Goal: Task Accomplishment & Management: Manage account settings

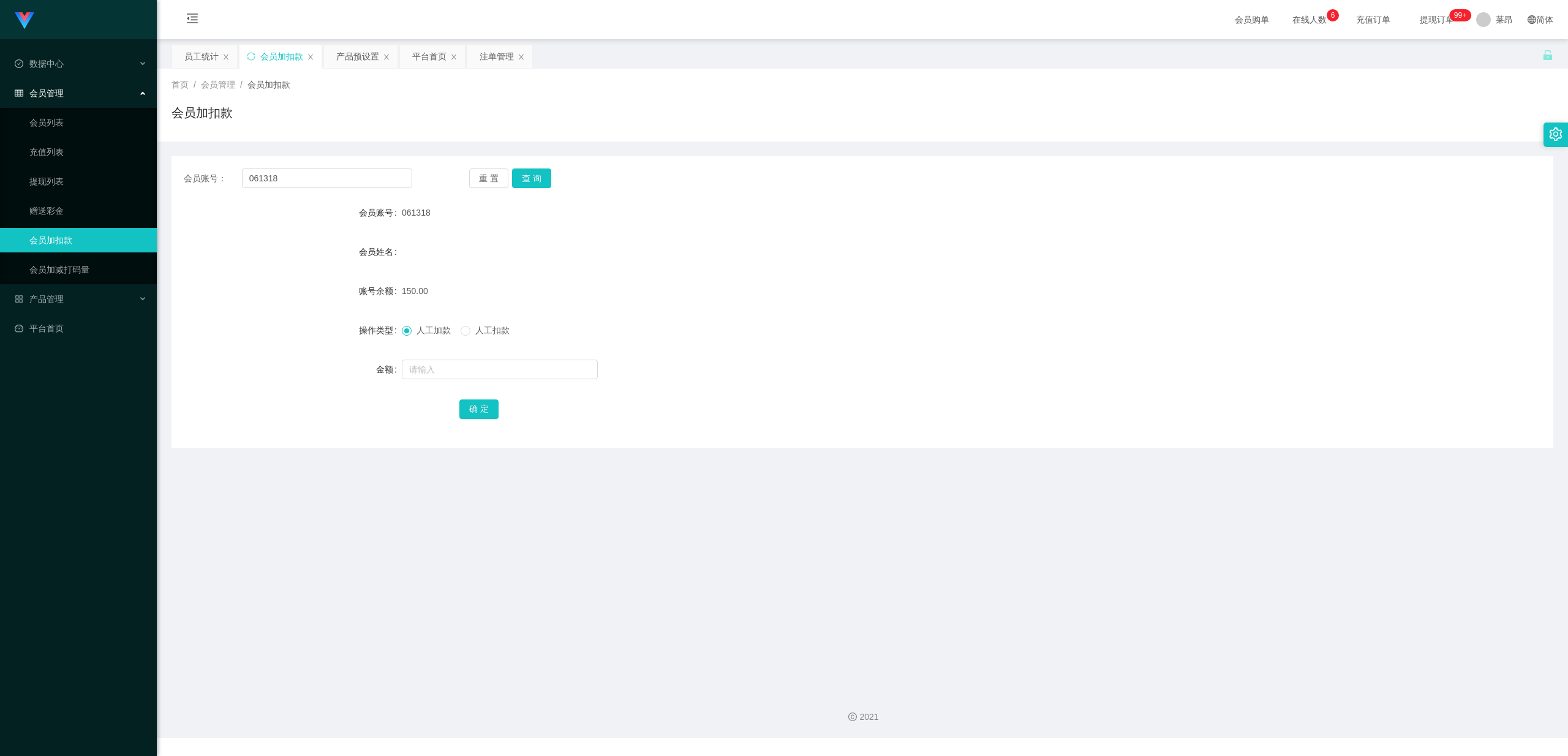
click at [87, 84] on div "会员管理" at bounding box center [78, 93] width 157 height 25
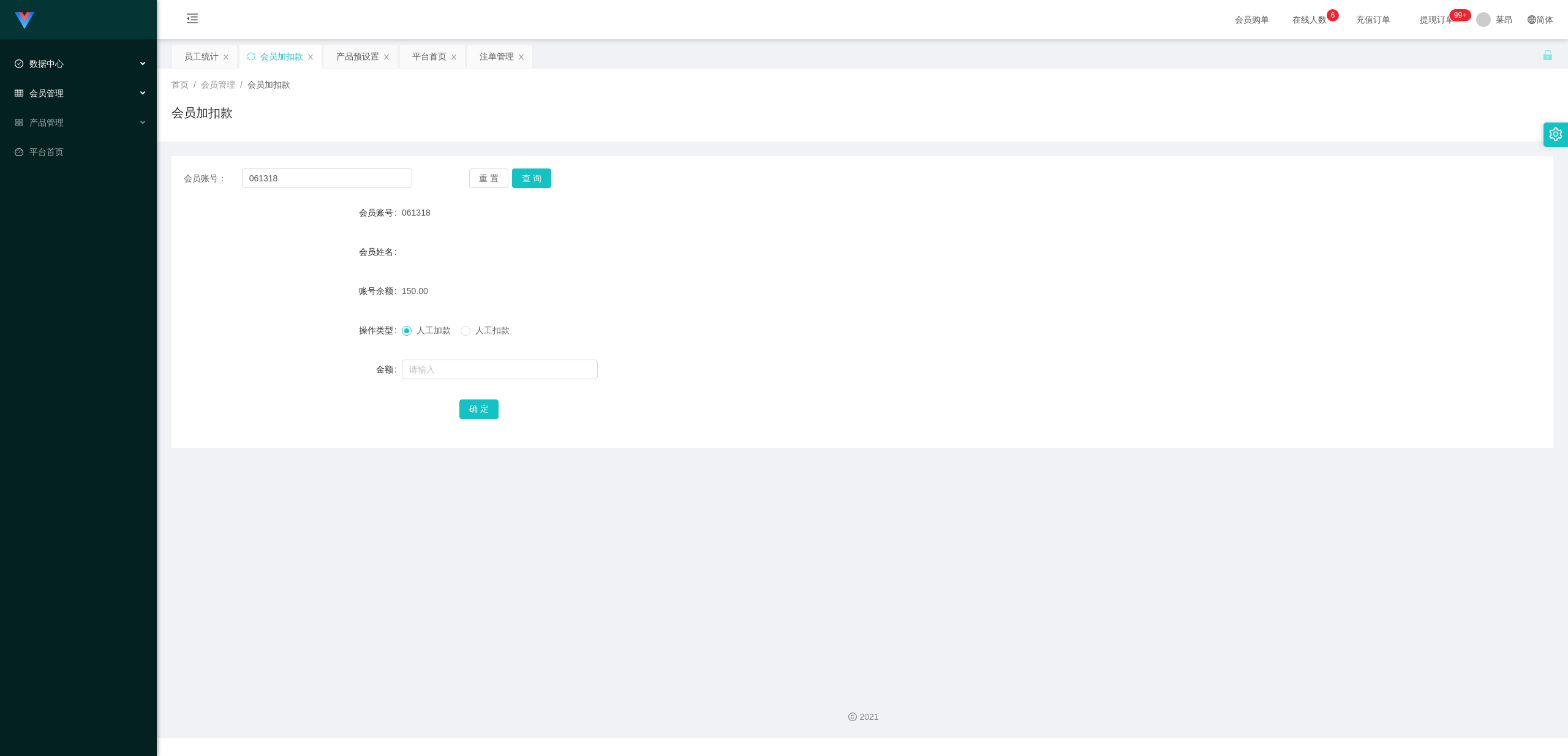
click at [83, 61] on div "数据中心" at bounding box center [78, 63] width 157 height 25
click at [83, 60] on div "数据中心" at bounding box center [78, 63] width 157 height 25
click at [84, 124] on div "产品管理" at bounding box center [78, 123] width 157 height 25
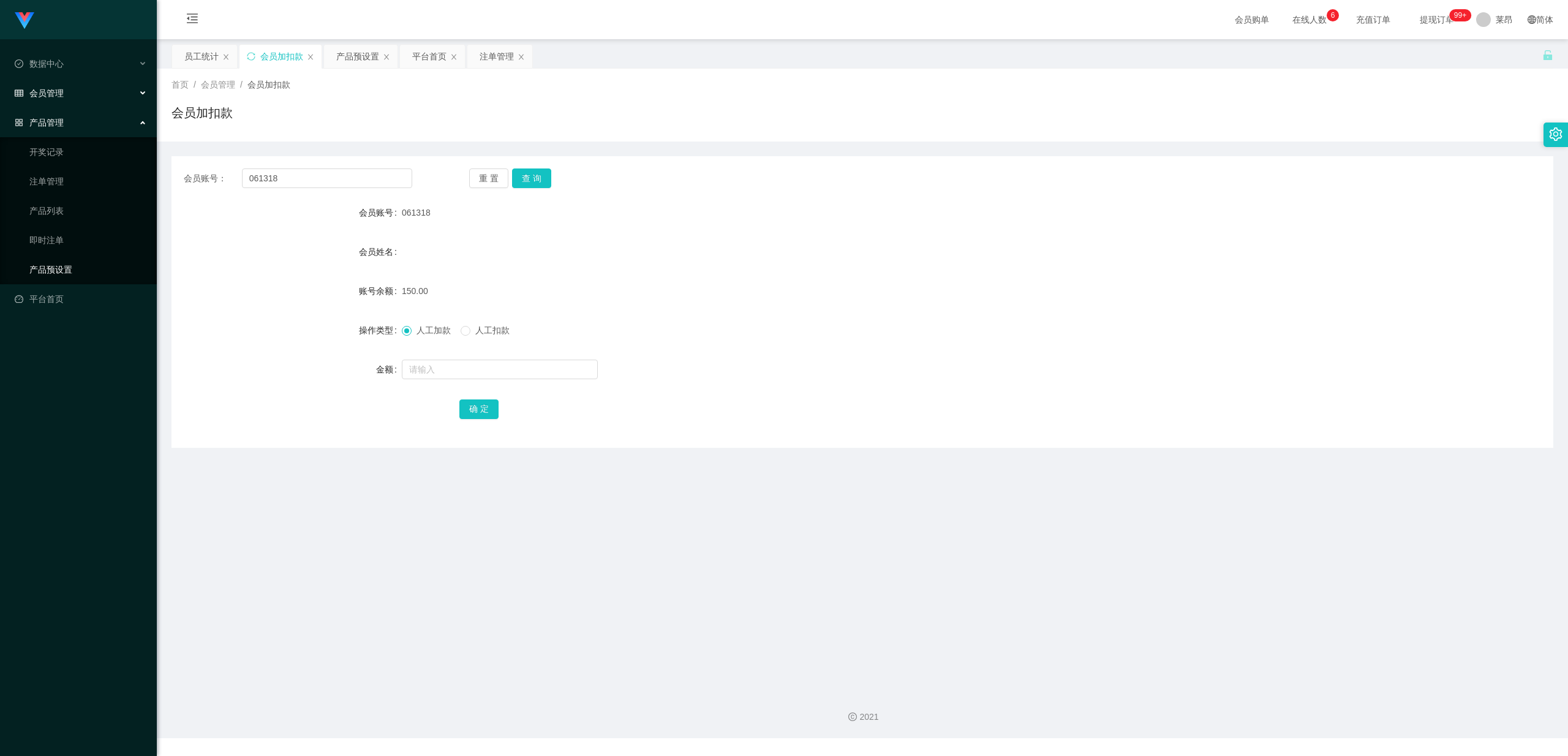
click at [81, 267] on link "产品预设置" at bounding box center [88, 269] width 118 height 25
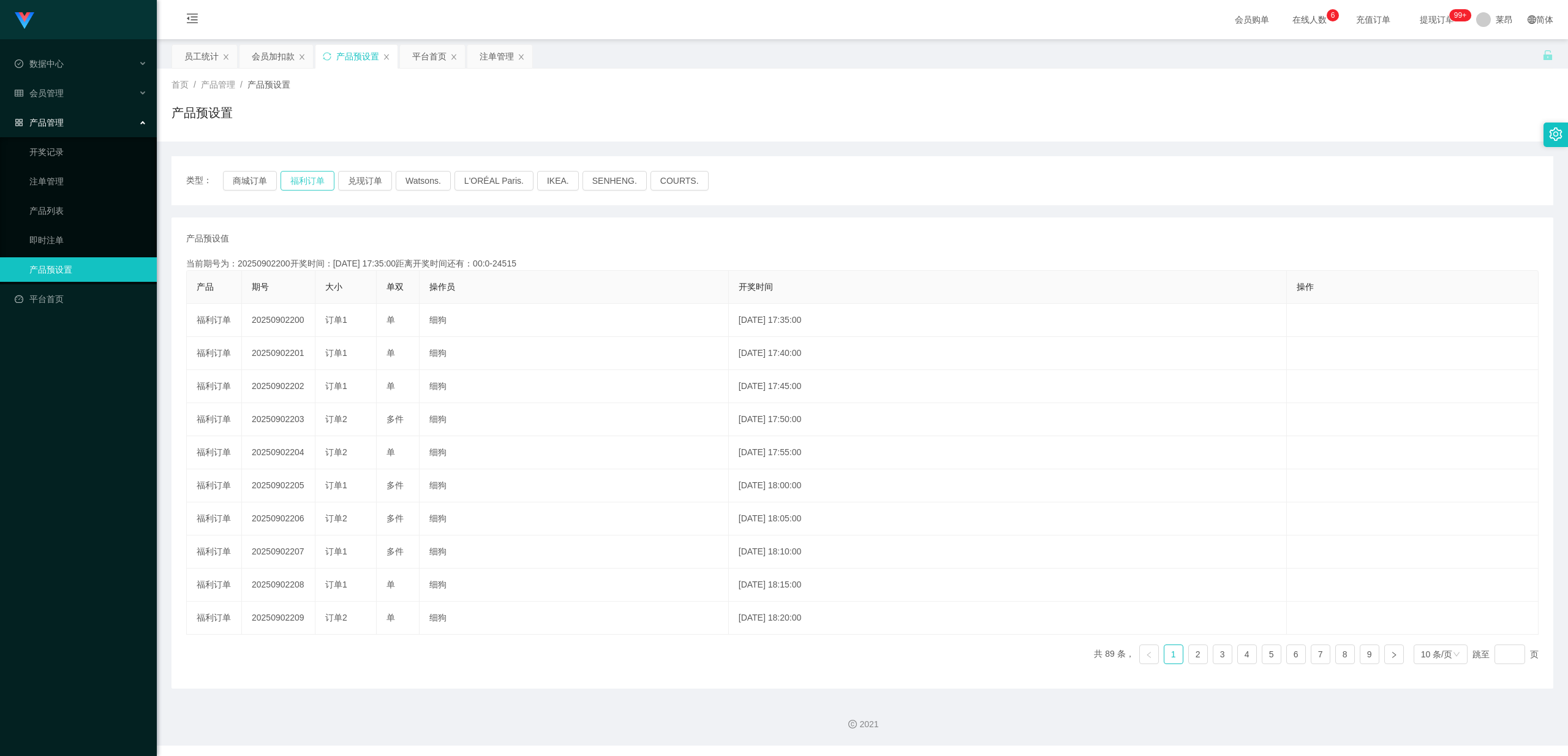
click at [302, 174] on button "福利订单" at bounding box center [307, 180] width 54 height 20
click at [328, 182] on button "福利订单" at bounding box center [307, 180] width 54 height 20
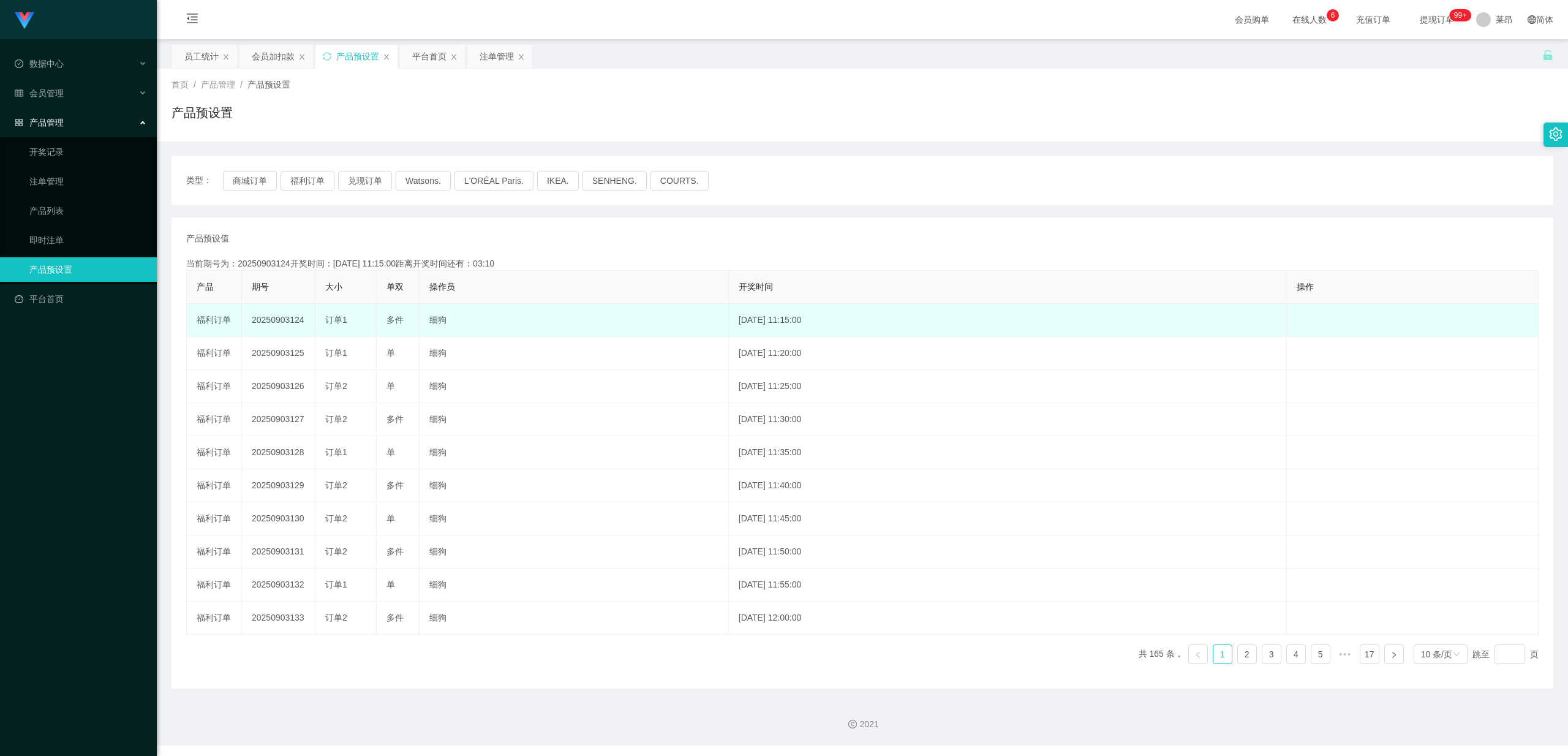
drag, startPoint x: 249, startPoint y: 320, endPoint x: 307, endPoint y: 325, distance: 58.2
click at [307, 325] on td "20250903124" at bounding box center [278, 320] width 74 height 33
copy td "20250903124"
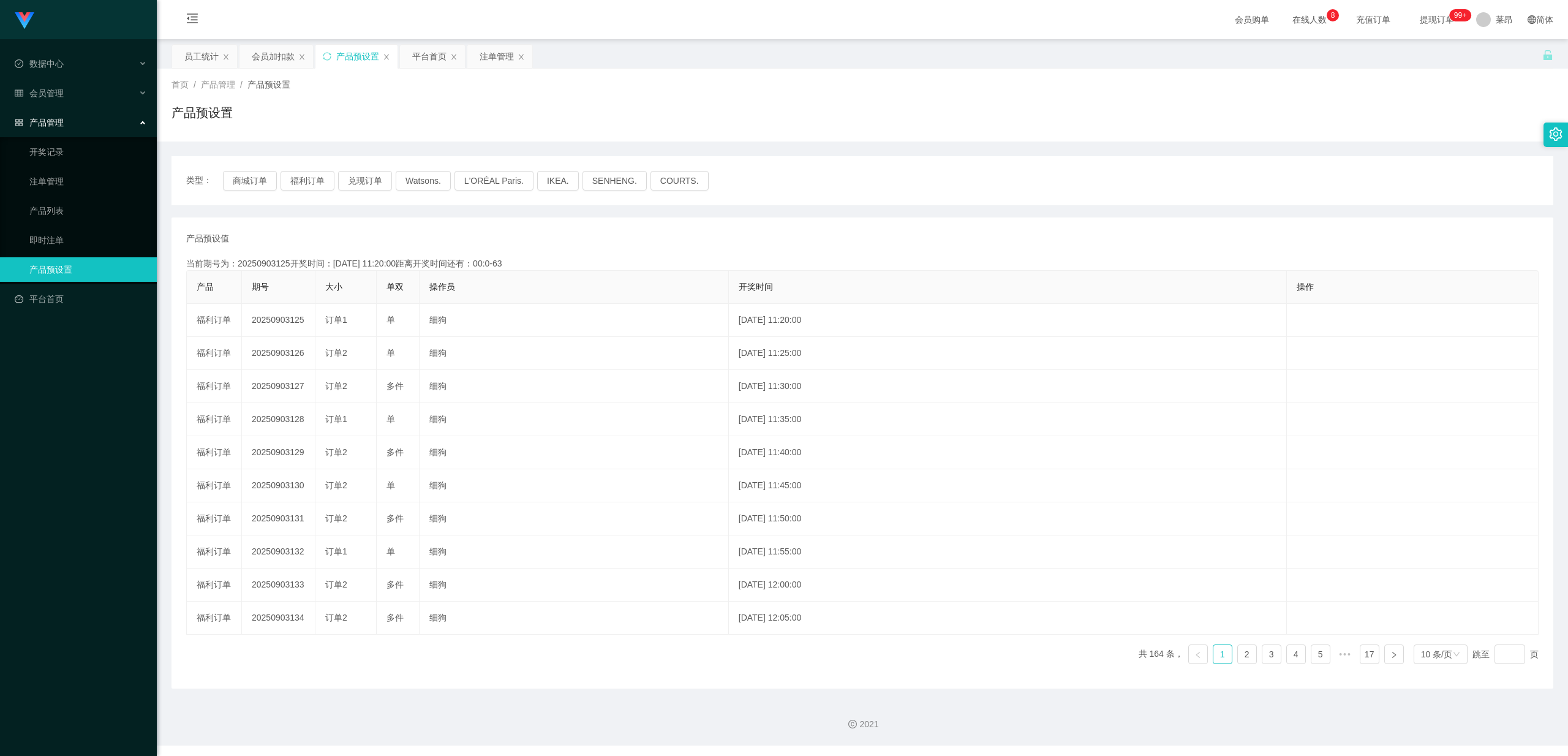
click at [74, 113] on div "产品管理" at bounding box center [78, 123] width 157 height 25
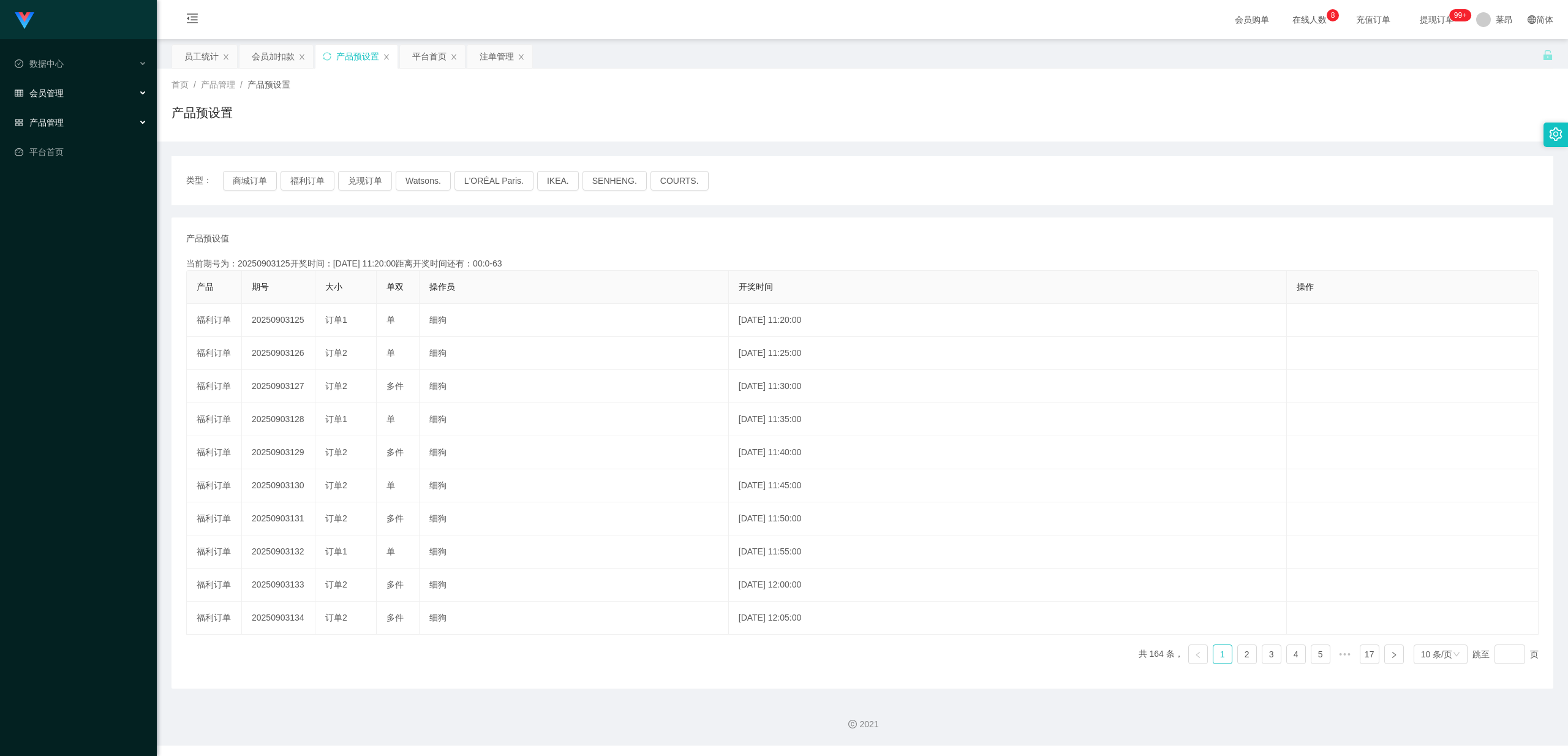
click at [74, 93] on div "会员管理" at bounding box center [78, 93] width 157 height 25
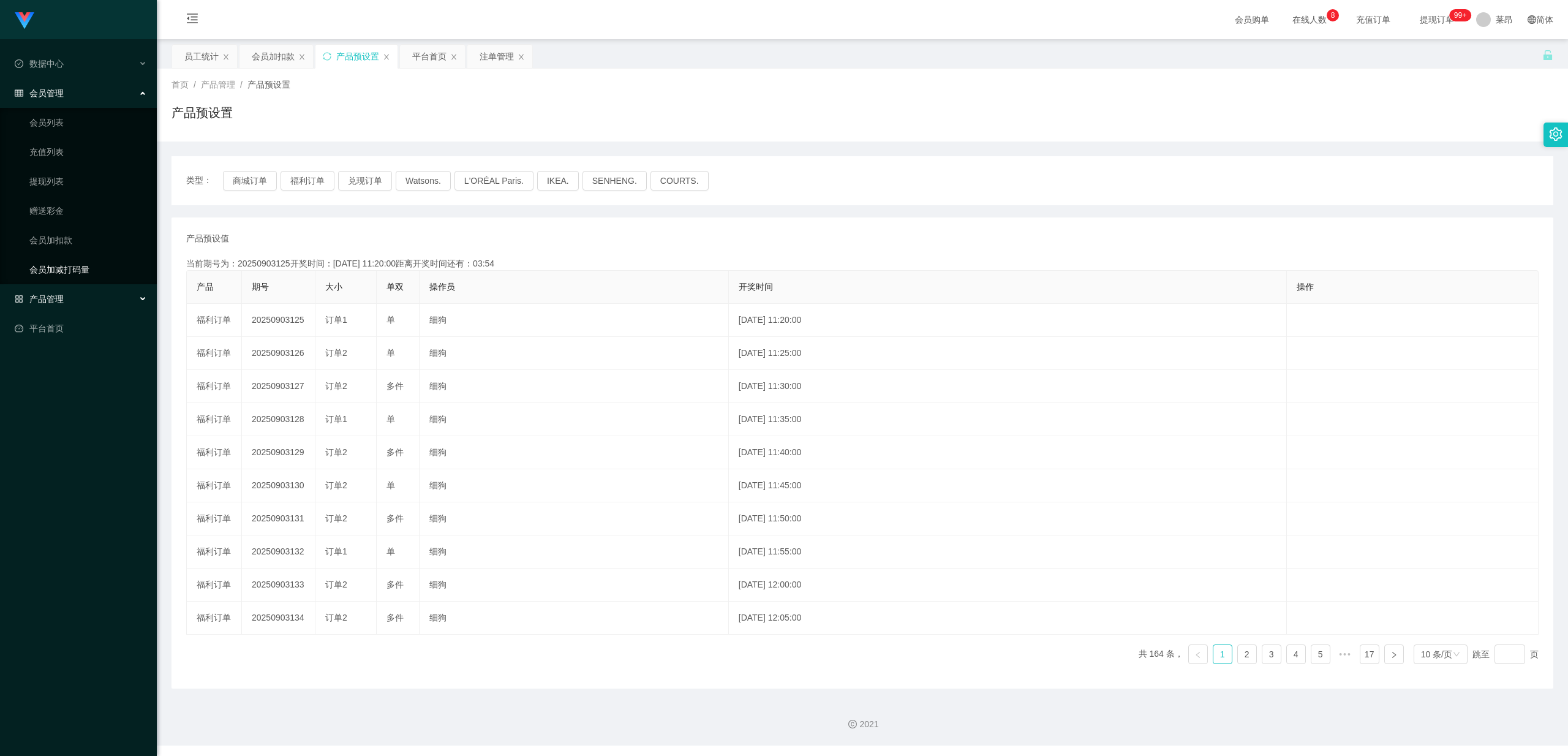
click at [83, 257] on link "会员加减打码量" at bounding box center [88, 269] width 118 height 25
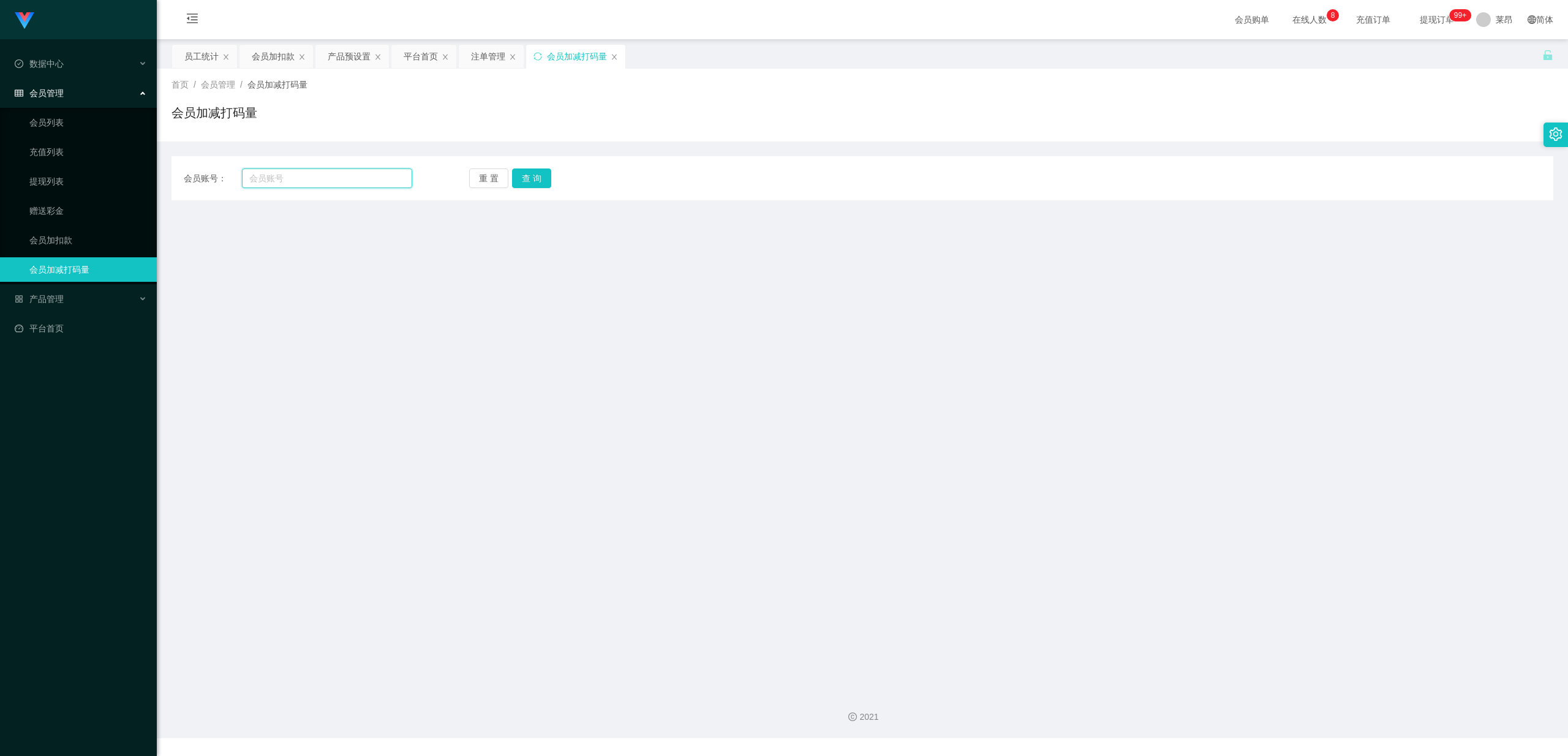
click at [348, 174] on input "text" at bounding box center [326, 178] width 170 height 20
paste input "johnsontan921"
type input "johnsontan921"
drag, startPoint x: 528, startPoint y: 173, endPoint x: 539, endPoint y: 185, distance: 16.3
click at [528, 173] on button "查 询" at bounding box center [532, 178] width 39 height 20
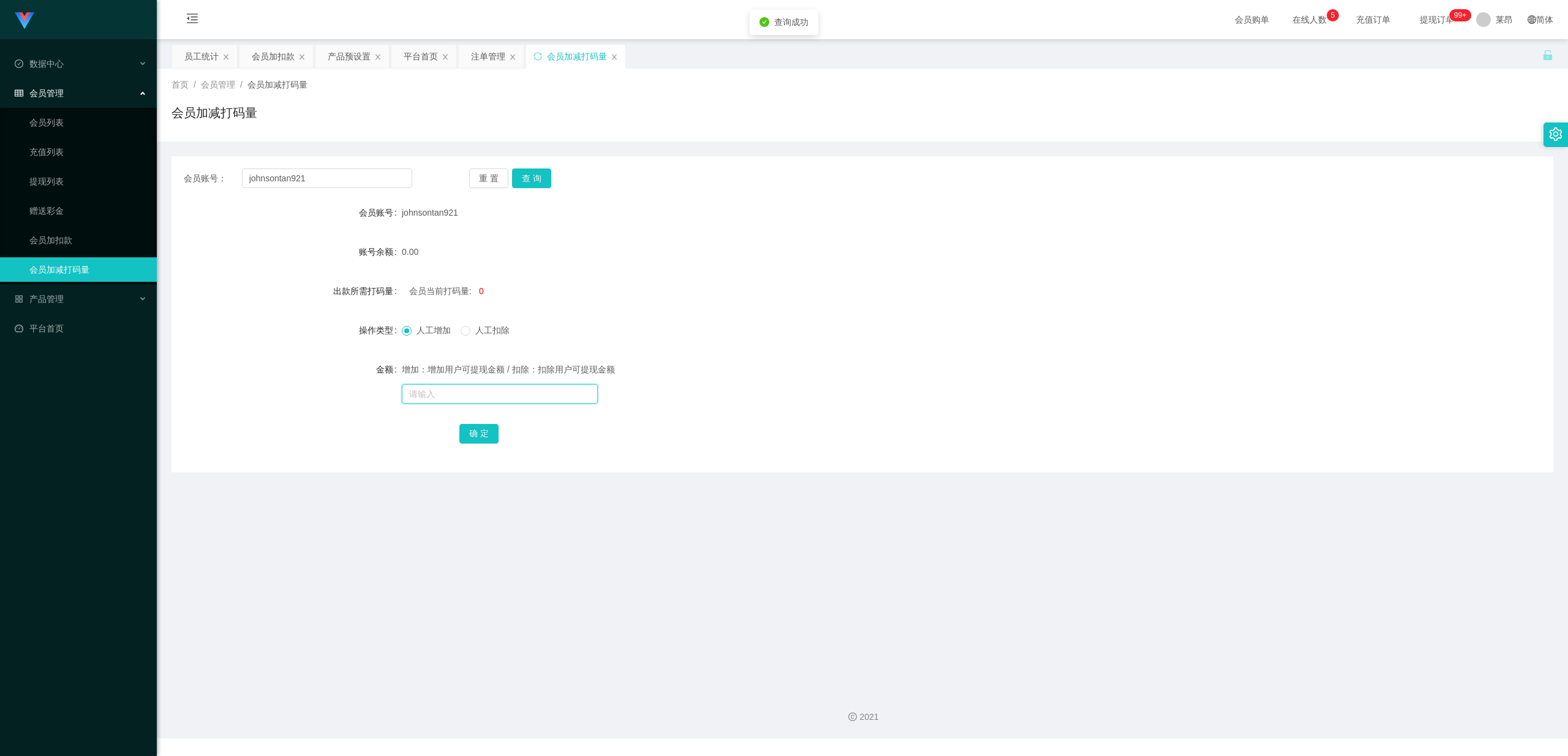
click at [444, 392] on input "text" at bounding box center [500, 393] width 196 height 20
type input "100"
click at [495, 433] on button "确 定" at bounding box center [479, 433] width 39 height 20
click at [283, 49] on div "会员加扣款" at bounding box center [273, 56] width 43 height 23
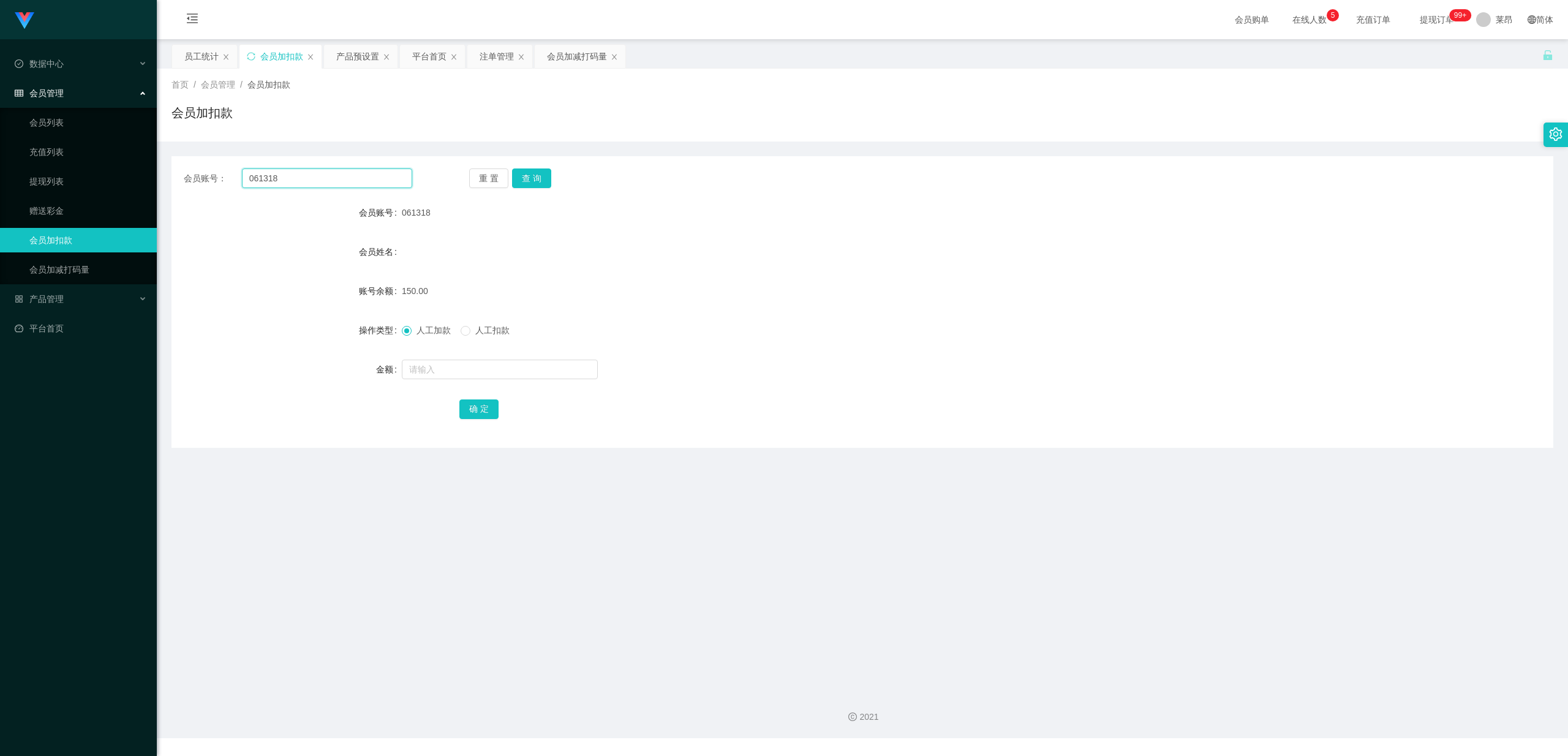
drag, startPoint x: 314, startPoint y: 175, endPoint x: 190, endPoint y: 167, distance: 124.3
click at [142, 181] on section "Jingdong工作台代理端 数据中心 员工统计 团队统计 会员管理 会员列表 充值列表 提现列表 赠送彩金 会员加扣款 会员加减打码量 产品管理 开奖记录 …" at bounding box center [784, 369] width 1568 height 738
paste input "johnsontan921"
type input "johnsontan921"
click at [529, 180] on button "查 询" at bounding box center [532, 178] width 39 height 20
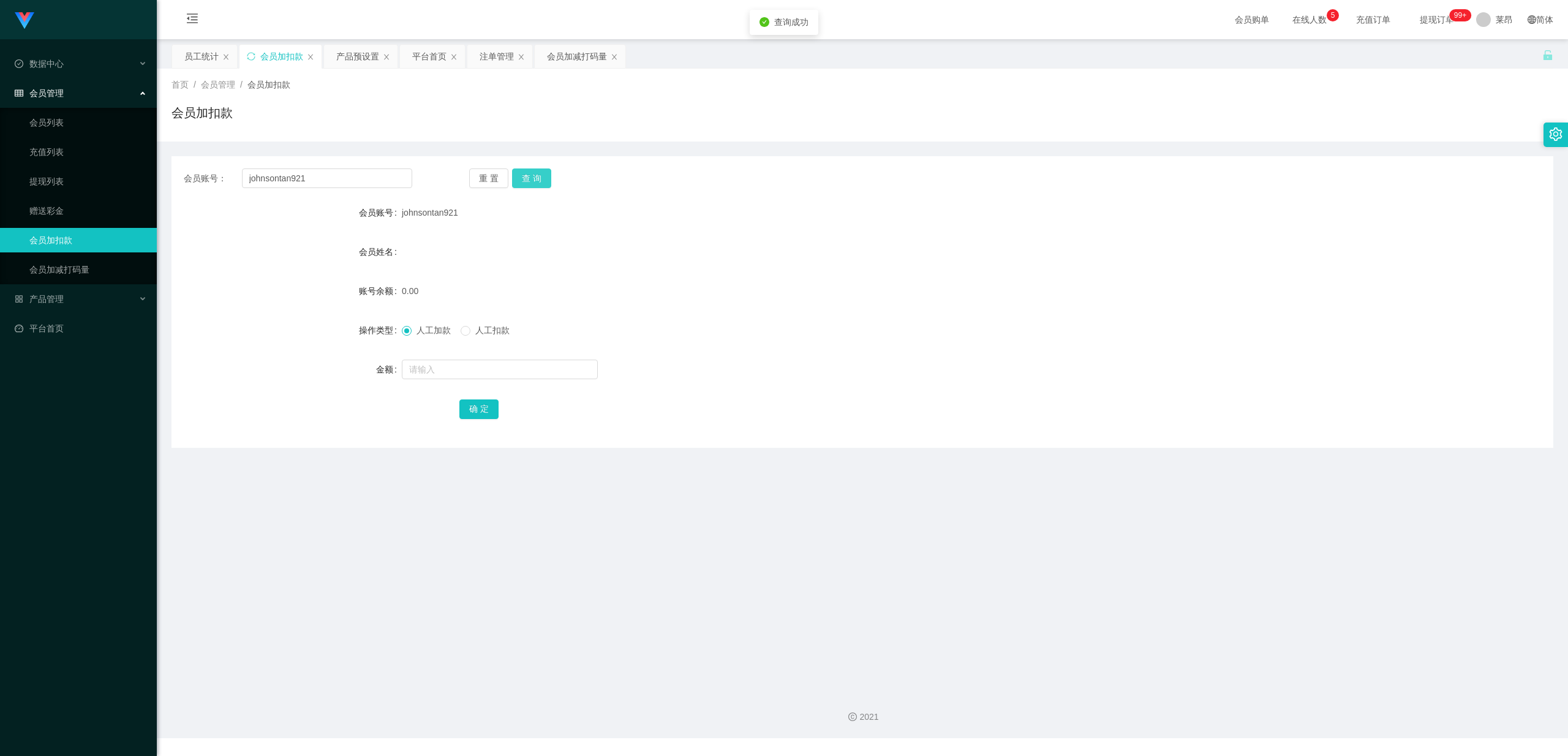
click at [537, 182] on button "查 询" at bounding box center [532, 178] width 39 height 20
click at [581, 59] on div "会员加减打码量" at bounding box center [577, 56] width 60 height 23
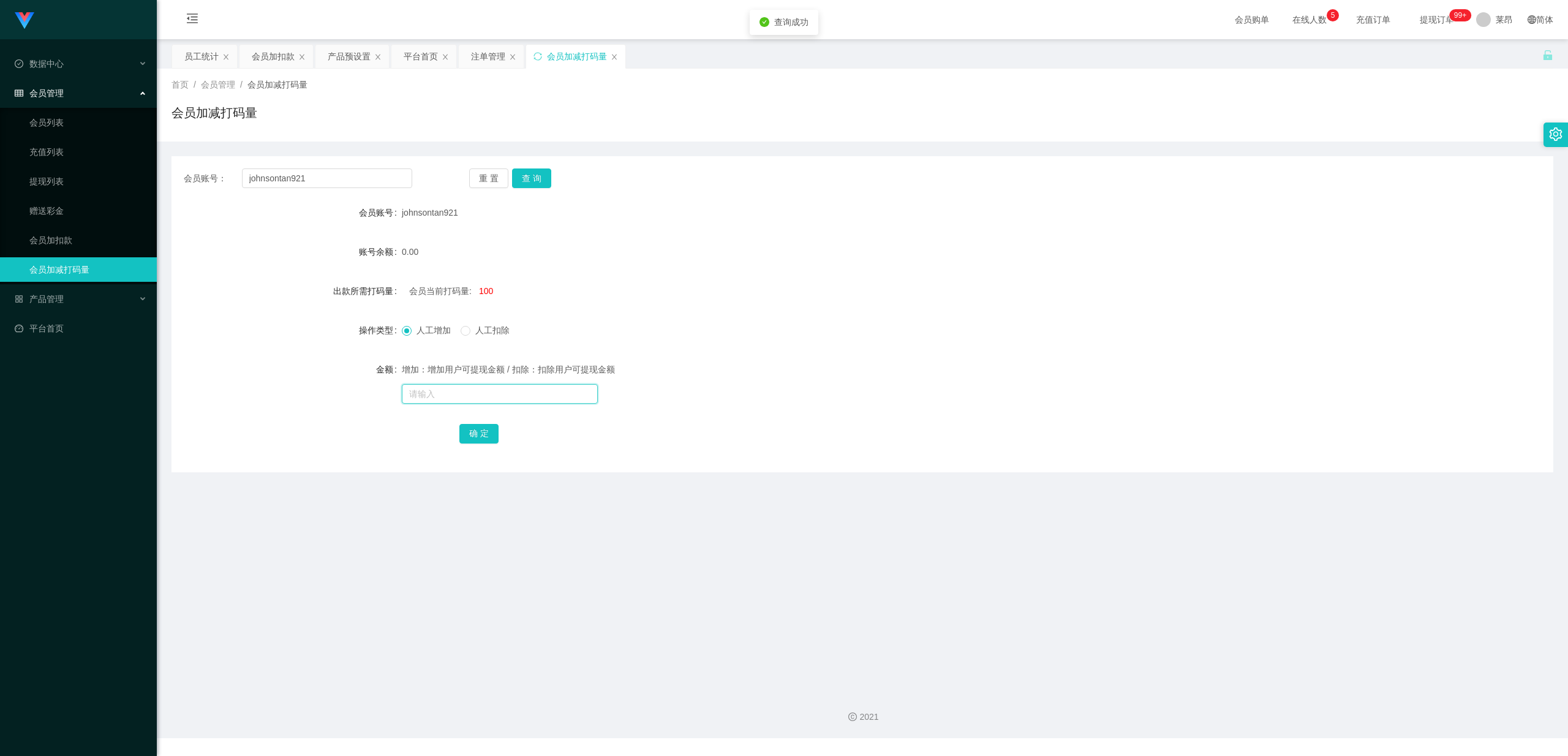
click at [451, 387] on input "text" at bounding box center [500, 393] width 196 height 20
click at [445, 400] on input "text" at bounding box center [500, 393] width 196 height 20
type input "100"
click at [469, 427] on button "确 定" at bounding box center [479, 433] width 39 height 20
click at [283, 59] on div "会员加扣款" at bounding box center [273, 56] width 43 height 23
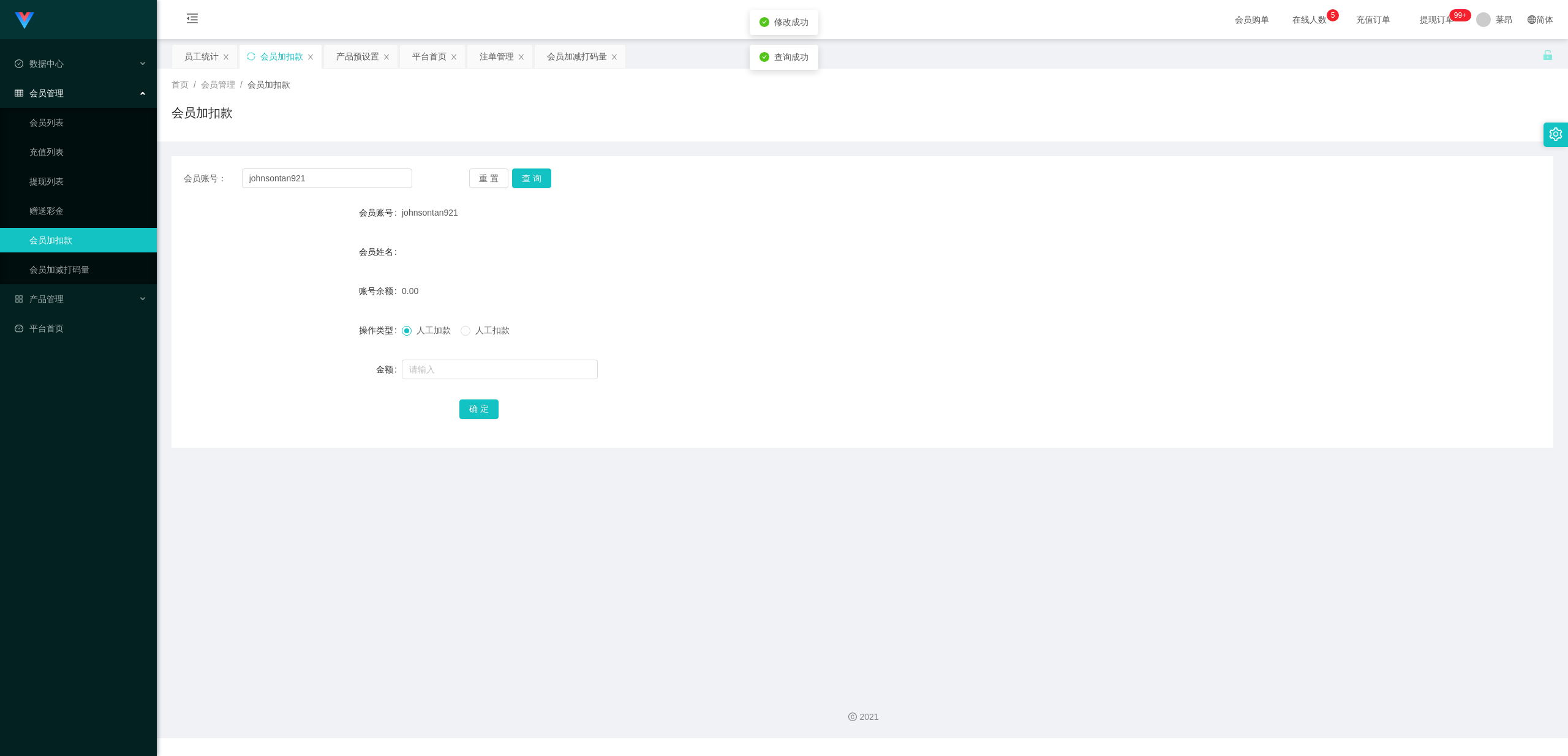
click at [283, 59] on div "会员加扣款" at bounding box center [282, 56] width 43 height 23
click at [459, 371] on input "text" at bounding box center [500, 369] width 196 height 20
paste input "johnsontan921"
type input "johnsontan921"
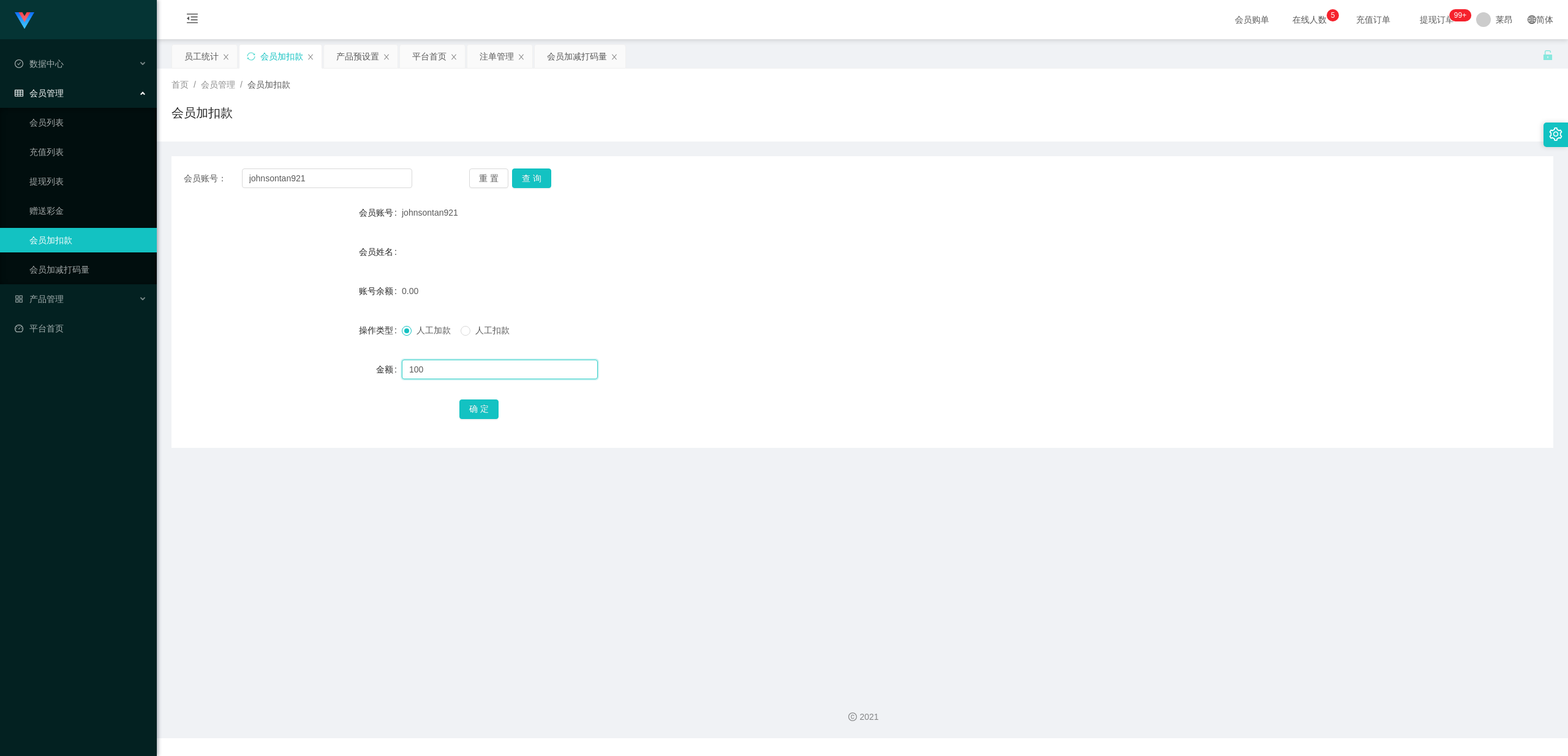
type input "100"
click at [528, 188] on div "会员账号： johnsontan921 重 置 查 询 会员账号 johnsontan921 会员姓名 账号余额 0.00 操作类型 人工加款 人工扣款 金额…" at bounding box center [862, 301] width 1382 height 291
click at [534, 185] on button "查 询" at bounding box center [532, 178] width 39 height 20
click at [534, 185] on div "重 置 查 询" at bounding box center [583, 178] width 228 height 20
click at [513, 386] on form "会员账号 johnsontan921 会员姓名 账号余额 0.00 操作类型 人工加款 人工扣款 金额 确 定" at bounding box center [862, 310] width 1382 height 220
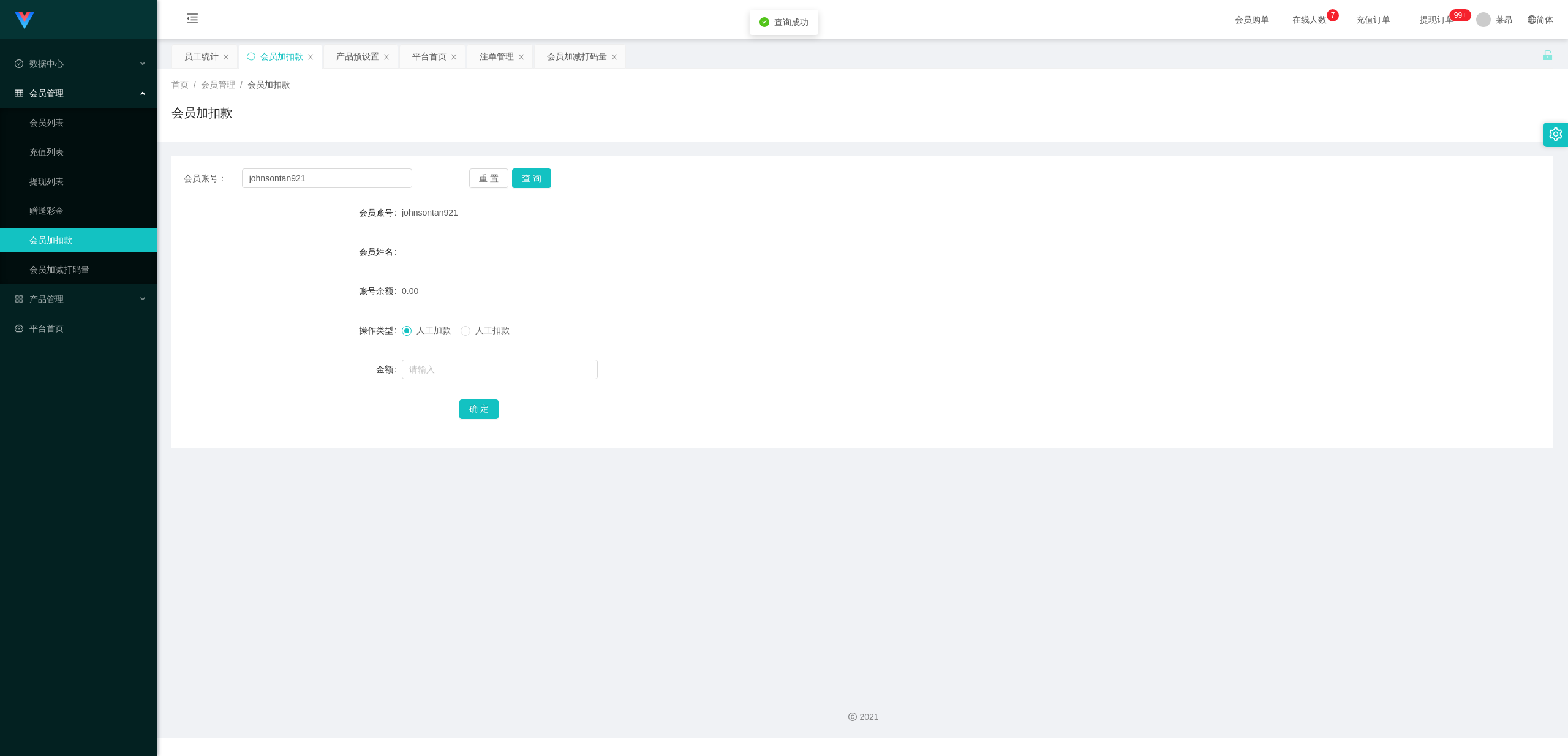
click at [510, 357] on div at bounding box center [805, 369] width 806 height 25
click at [510, 360] on input "text" at bounding box center [500, 369] width 196 height 20
type input "100"
click at [477, 401] on button "确 定" at bounding box center [479, 409] width 39 height 20
click at [85, 94] on div "会员管理" at bounding box center [78, 93] width 157 height 25
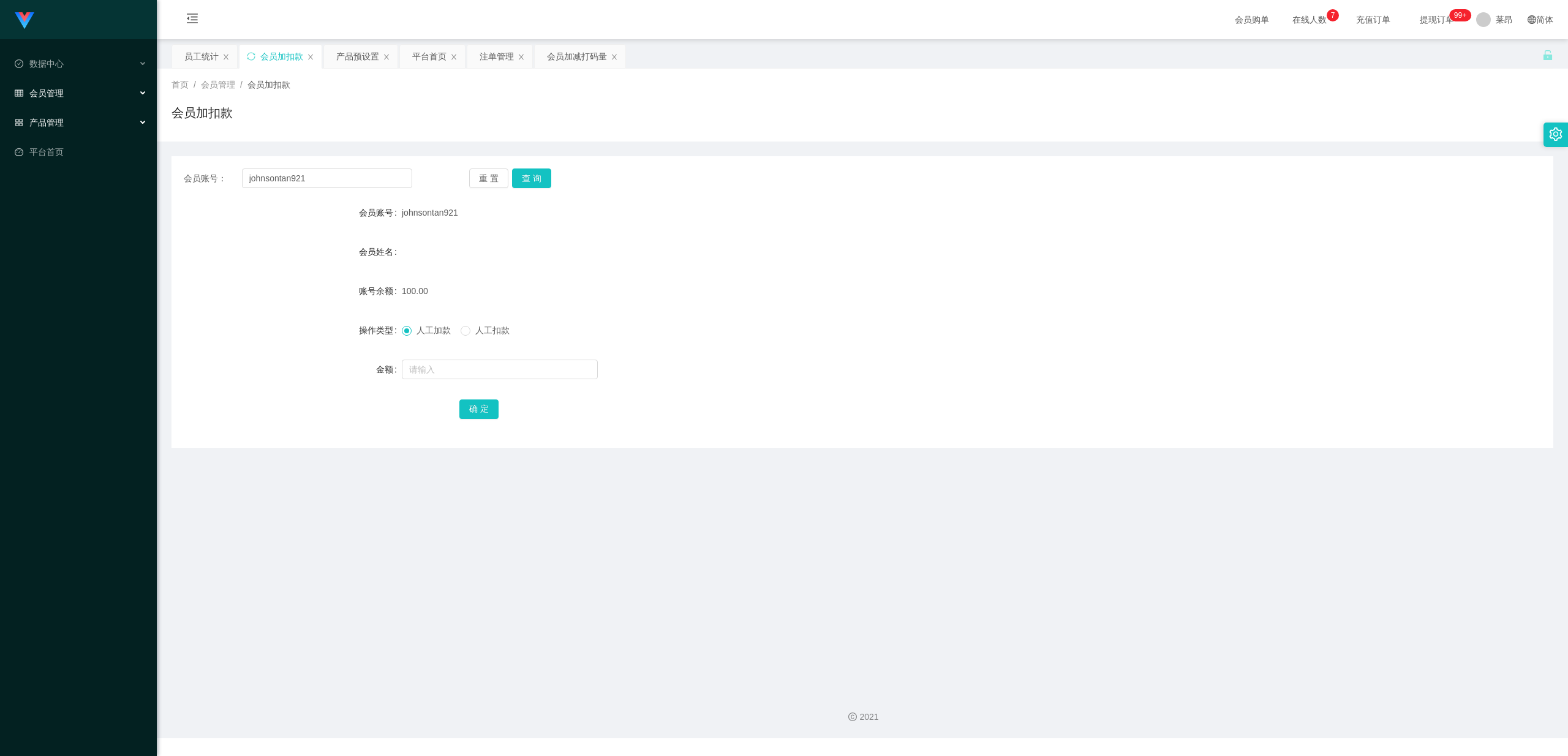
click at [77, 117] on div "产品管理" at bounding box center [78, 123] width 157 height 25
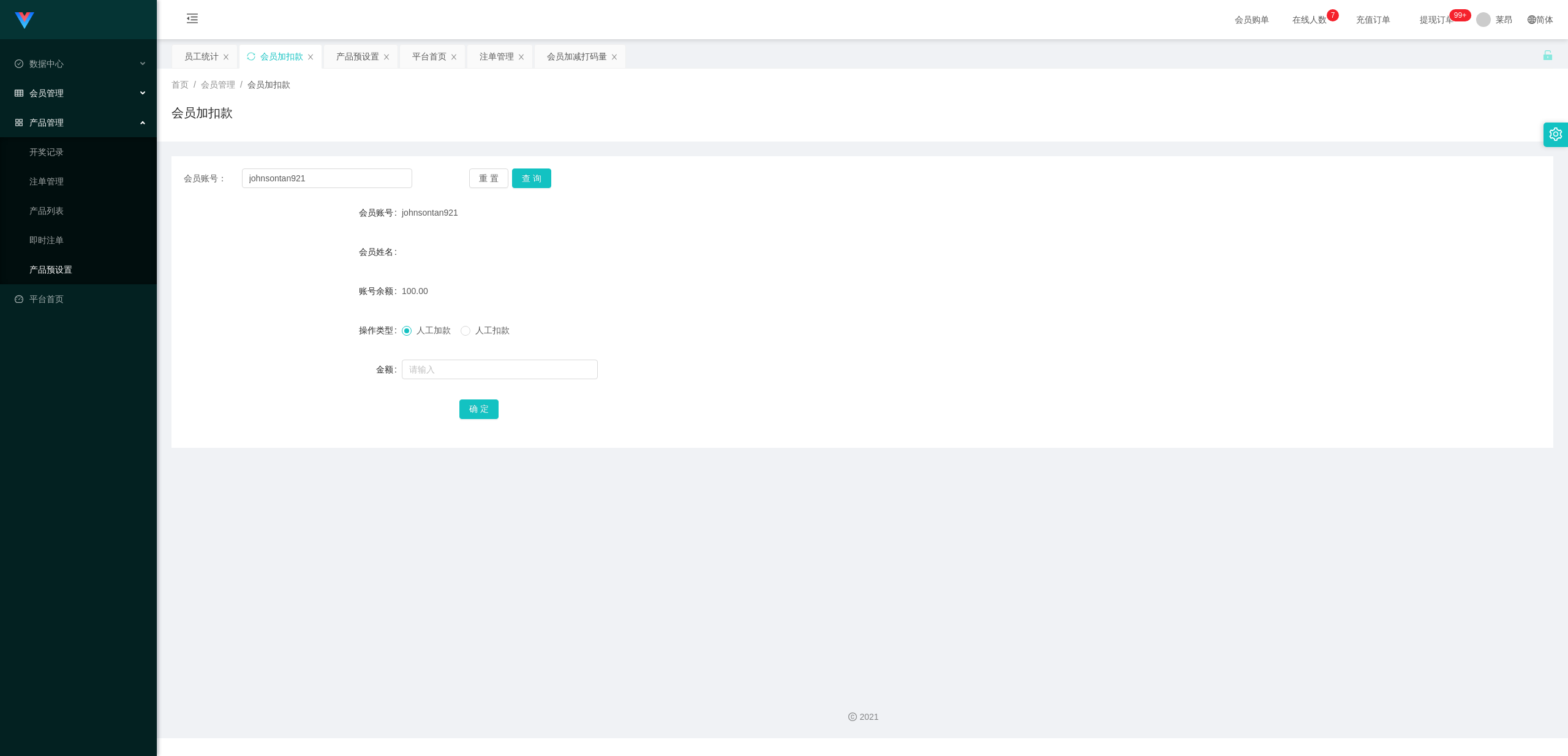
click at [65, 265] on link "产品预设置" at bounding box center [88, 269] width 118 height 25
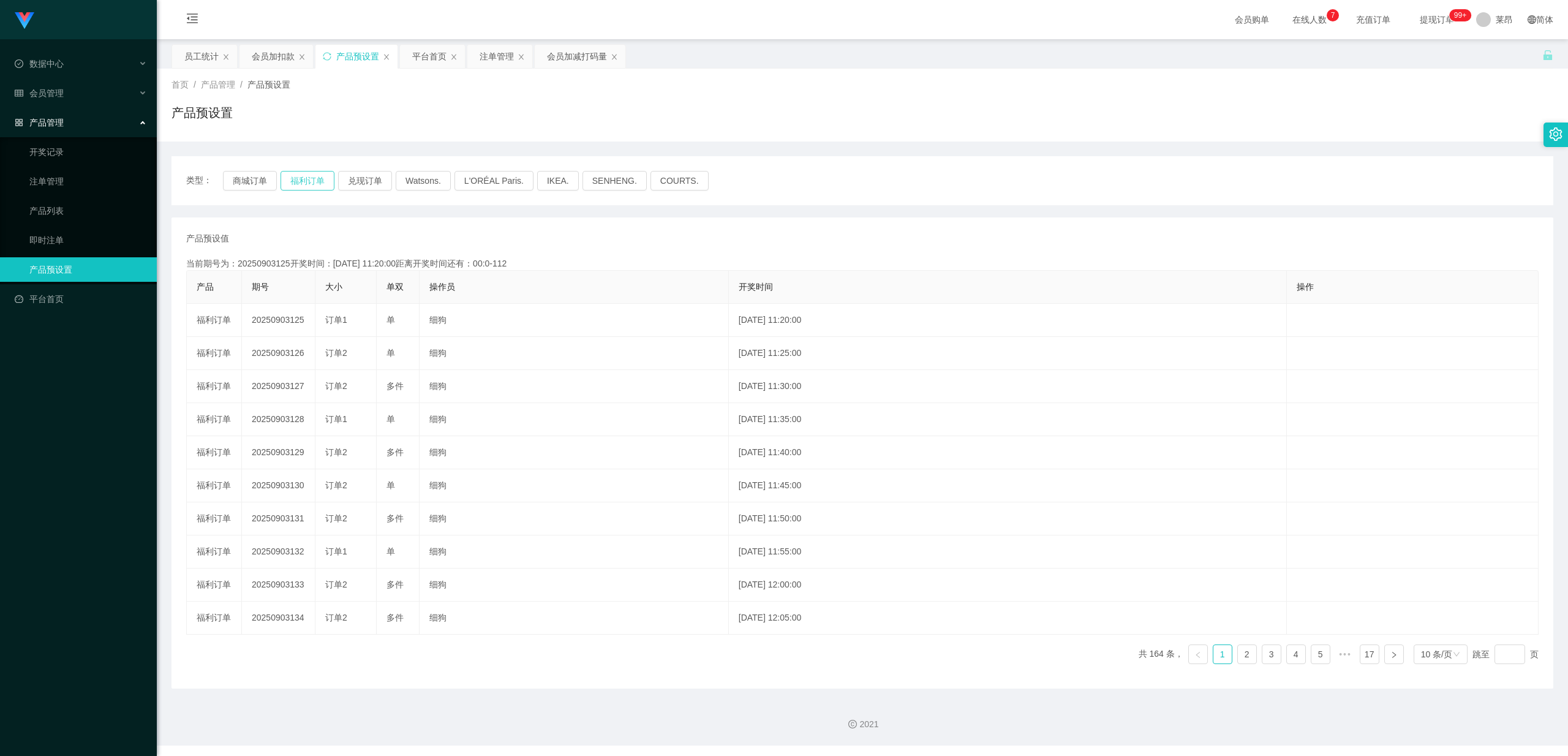
click at [297, 179] on button "福利订单" at bounding box center [307, 180] width 54 height 20
click at [300, 181] on button "福利订单" at bounding box center [307, 180] width 54 height 20
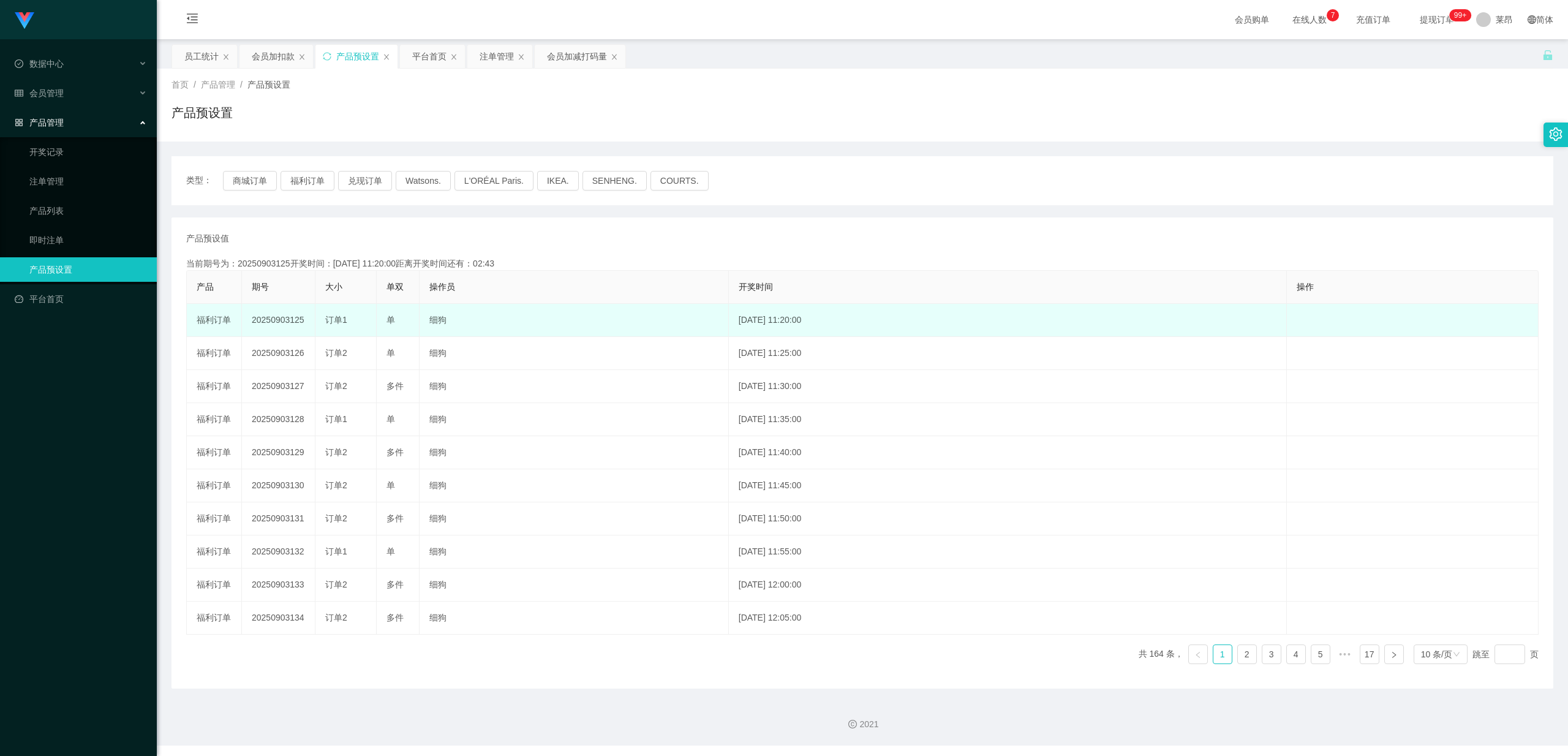
drag, startPoint x: 309, startPoint y: 322, endPoint x: 248, endPoint y: 322, distance: 61.0
click at [248, 322] on td "20250903125" at bounding box center [278, 320] width 74 height 33
copy td "20250903125"
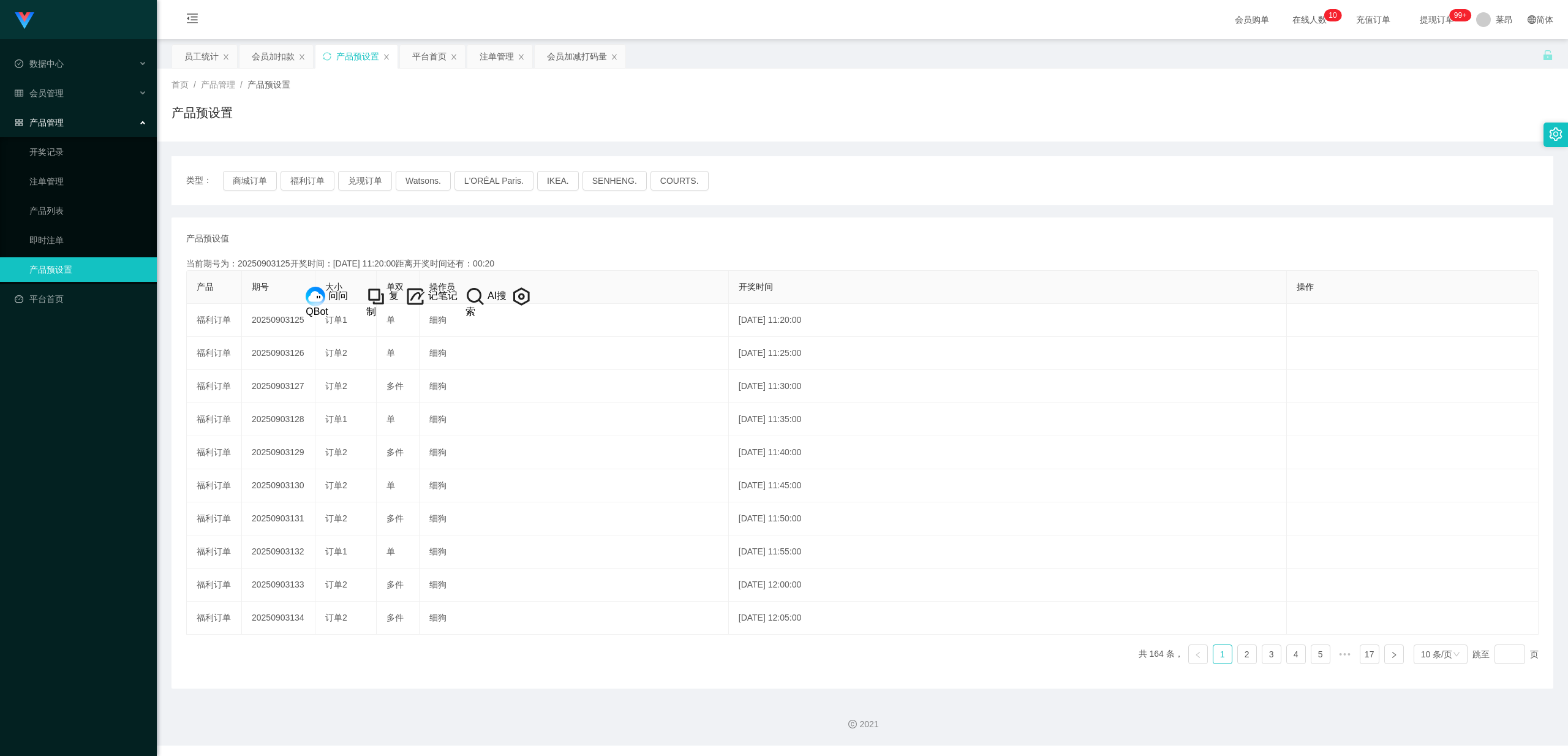
click at [120, 114] on div "产品管理" at bounding box center [78, 123] width 157 height 25
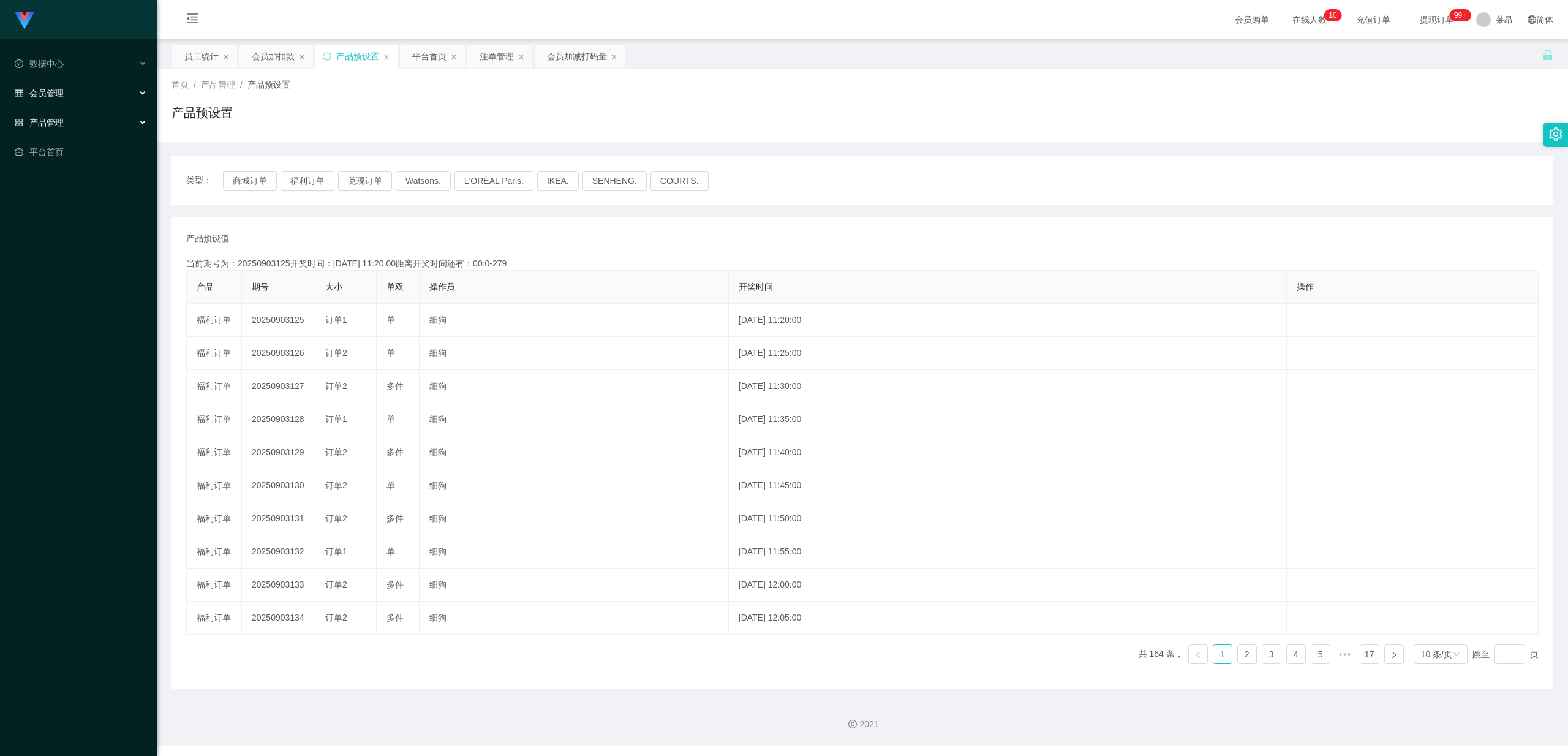
click at [99, 81] on div "会员管理" at bounding box center [78, 93] width 157 height 25
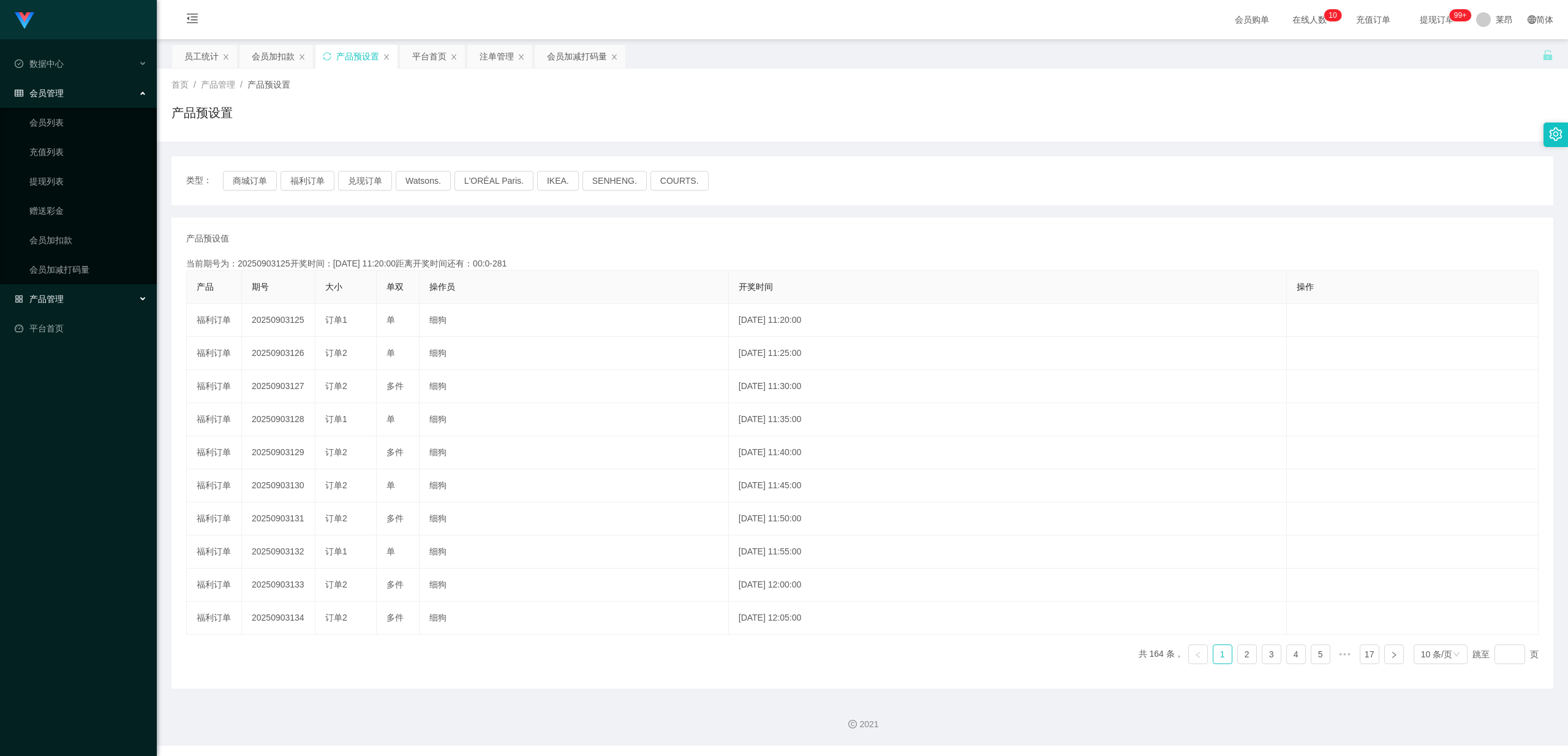
click at [93, 90] on div "会员管理" at bounding box center [78, 93] width 157 height 25
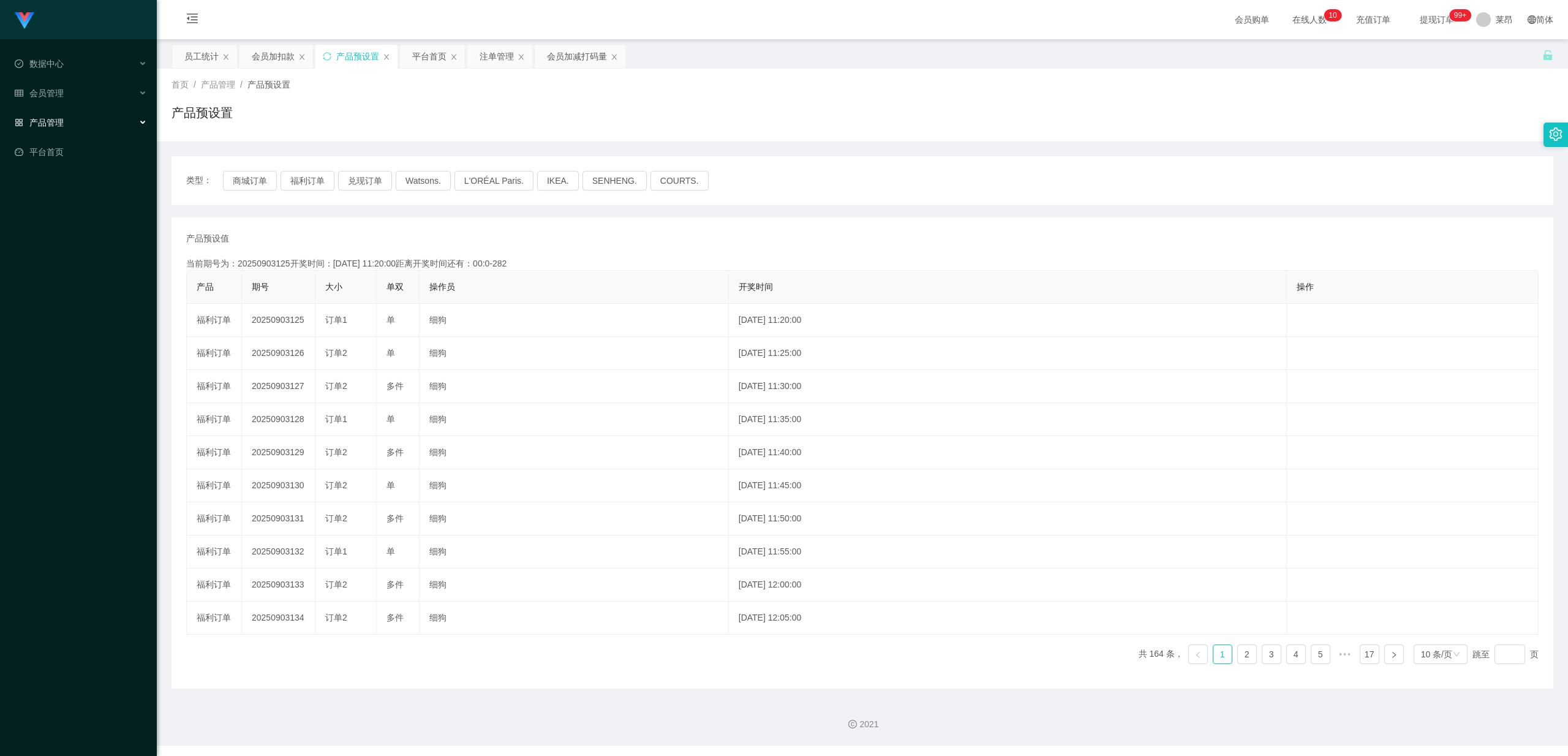
click at [66, 116] on div "产品管理" at bounding box center [78, 123] width 157 height 25
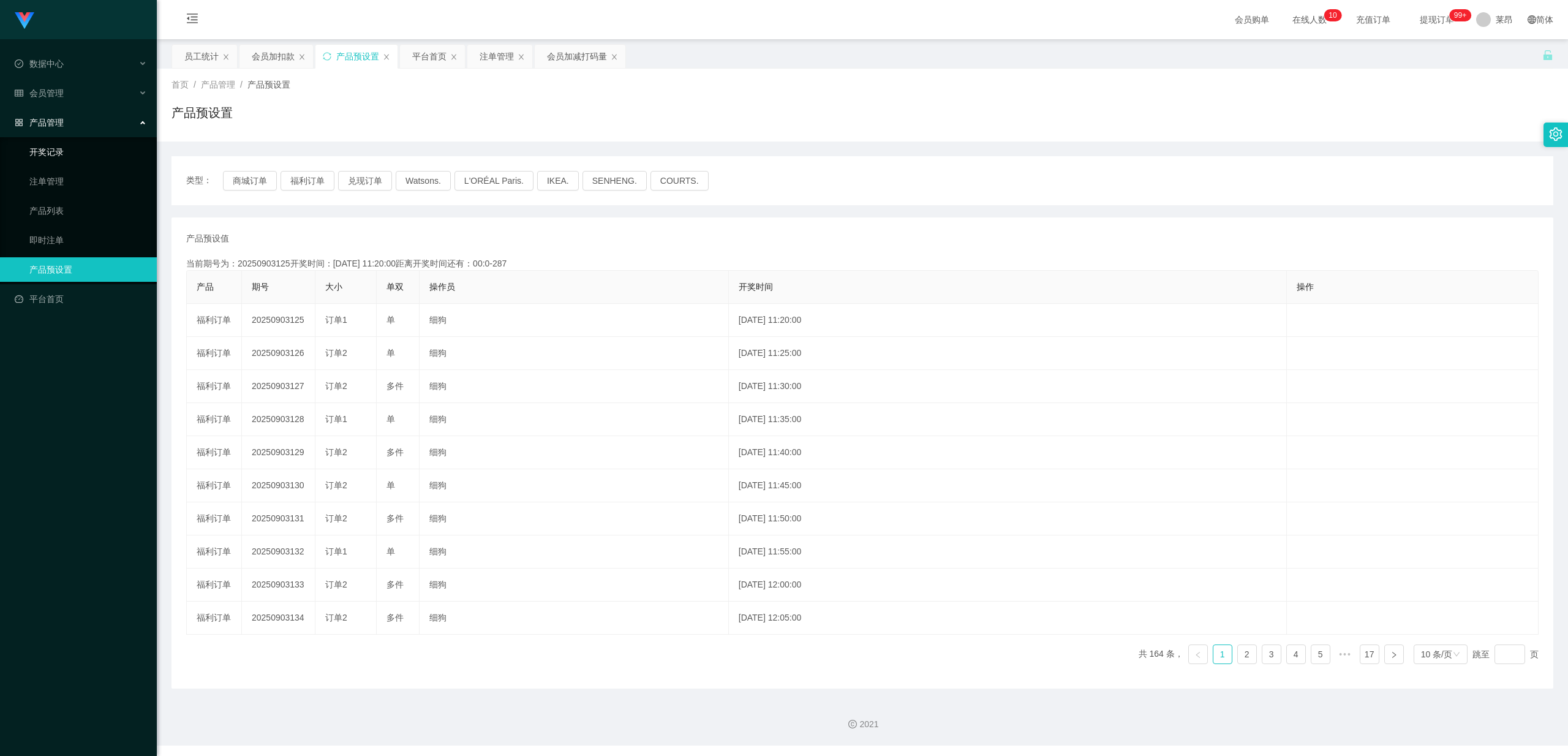
click at [66, 150] on link "开奖记录" at bounding box center [88, 152] width 118 height 25
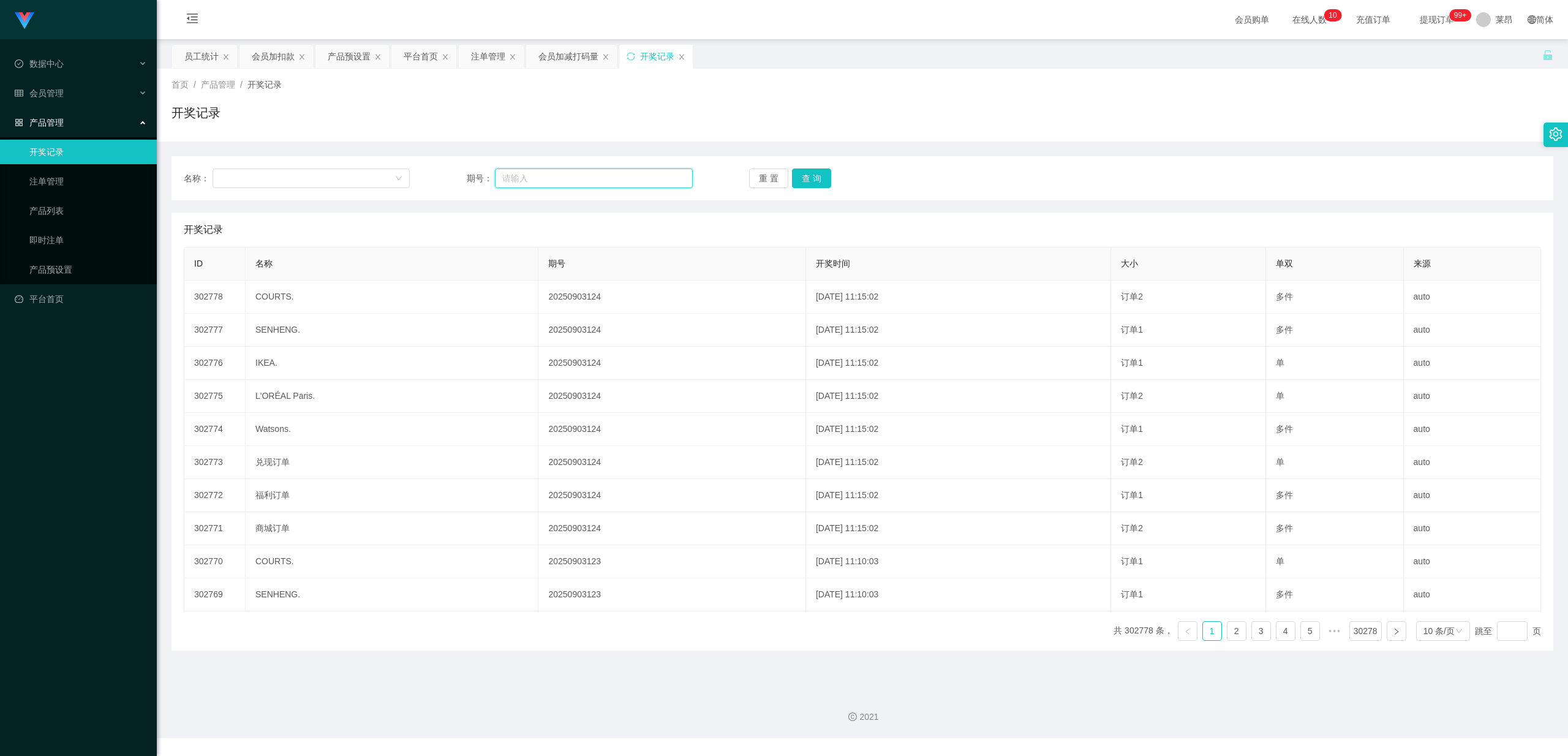
click at [540, 184] on input "text" at bounding box center [593, 178] width 198 height 20
paste input "📊 未结算累计薪资：SGD8 × 6"
type input "📊 未结算累计薪资：SGD8 × 6"
click at [345, 110] on div "开奖记录" at bounding box center [862, 117] width 1382 height 28
click at [544, 173] on input "text" at bounding box center [593, 178] width 198 height 20
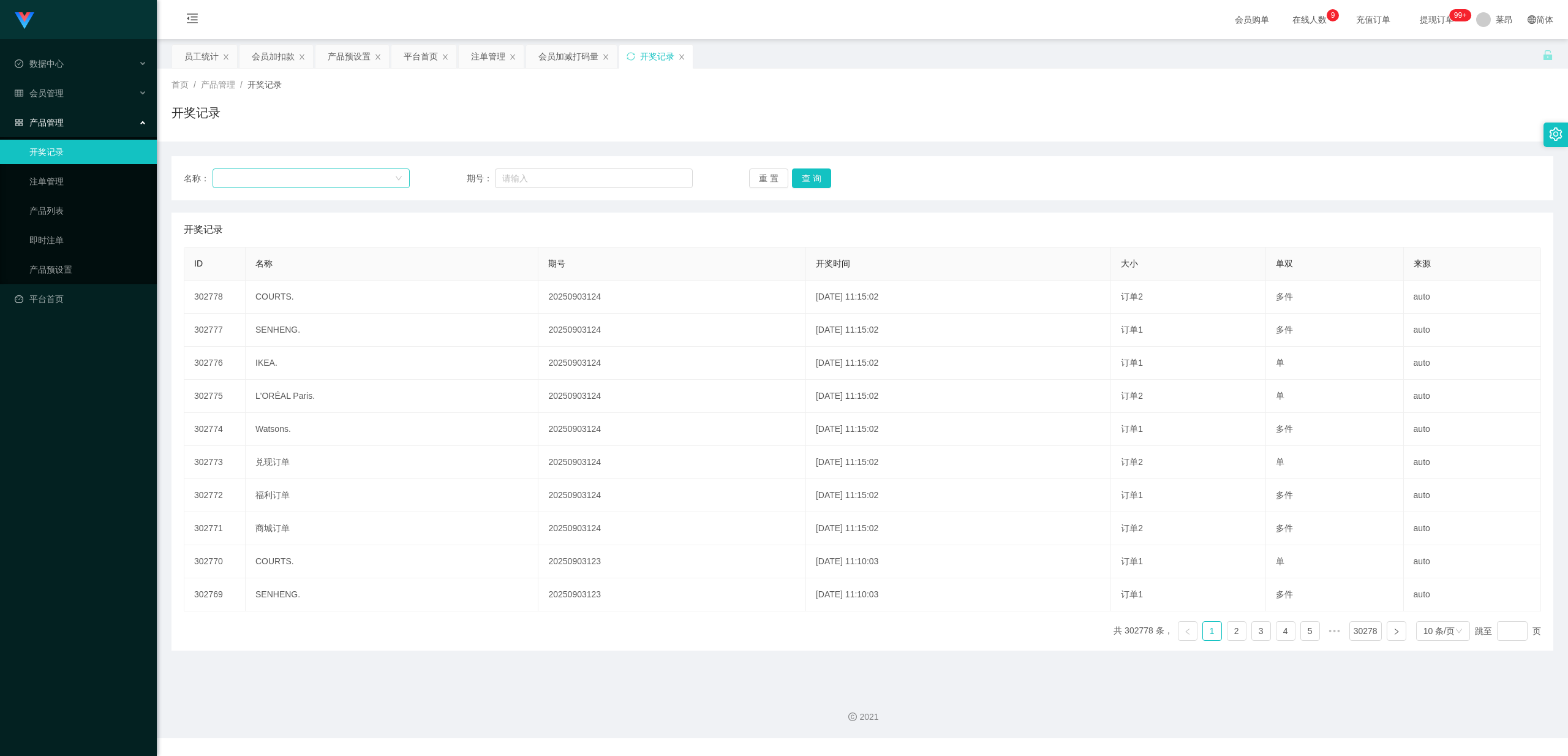
click at [364, 182] on div at bounding box center [307, 178] width 174 height 18
click at [298, 171] on div at bounding box center [307, 178] width 174 height 18
click at [298, 170] on div at bounding box center [307, 178] width 174 height 18
click at [300, 227] on li "福利订单" at bounding box center [310, 222] width 196 height 20
click at [606, 177] on input "text" at bounding box center [593, 178] width 198 height 20
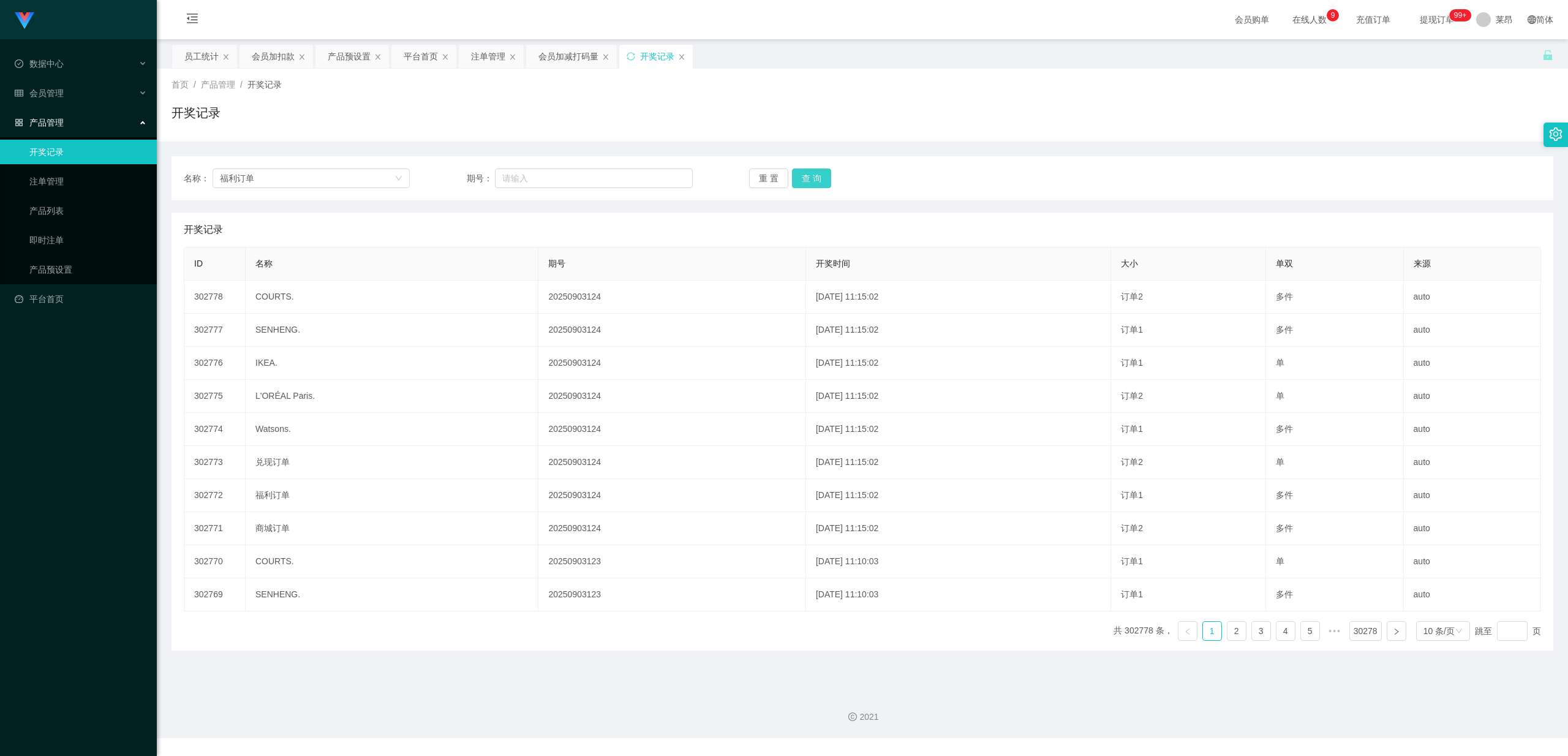
click at [819, 182] on button "查 询" at bounding box center [812, 178] width 39 height 20
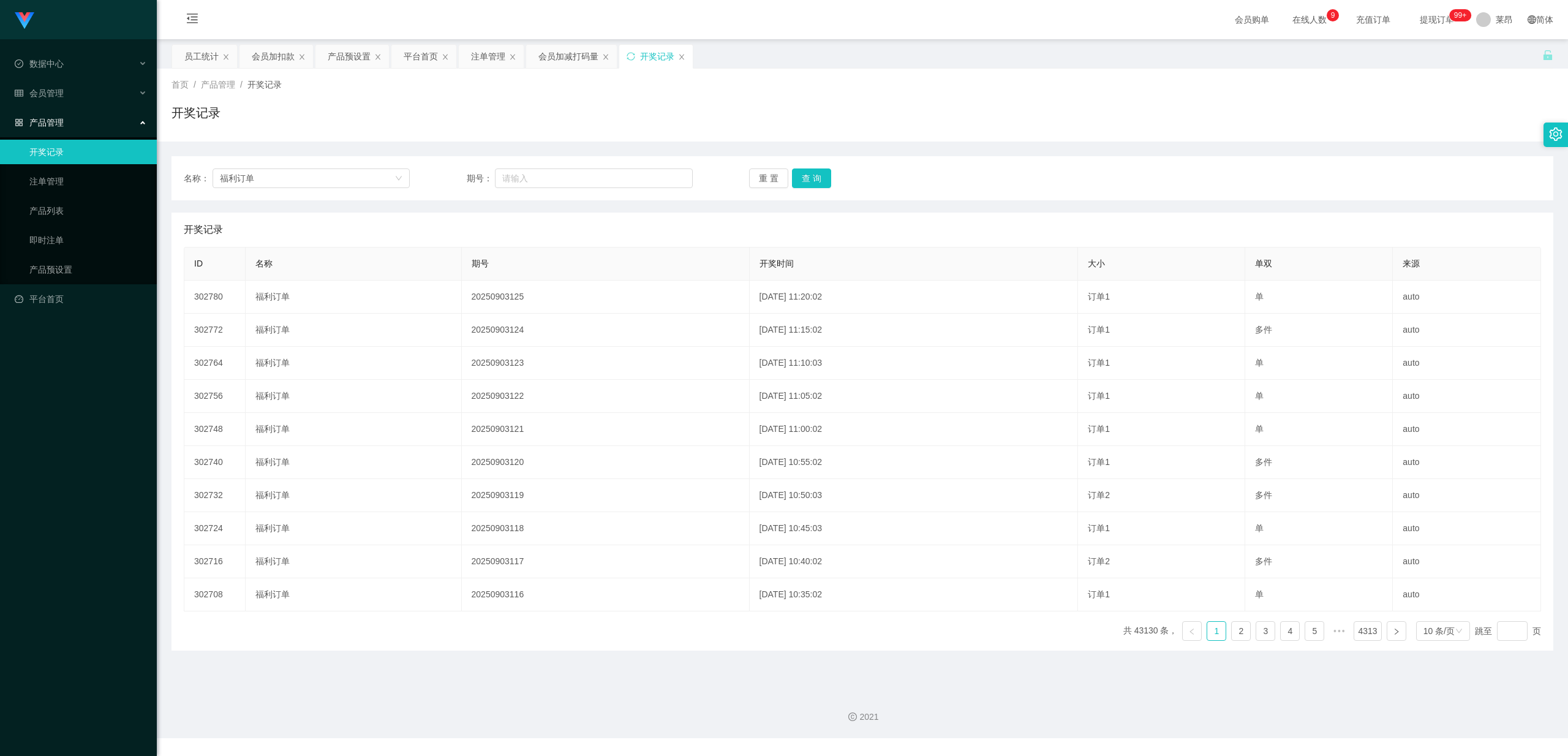
click at [74, 121] on div "产品管理" at bounding box center [78, 123] width 157 height 25
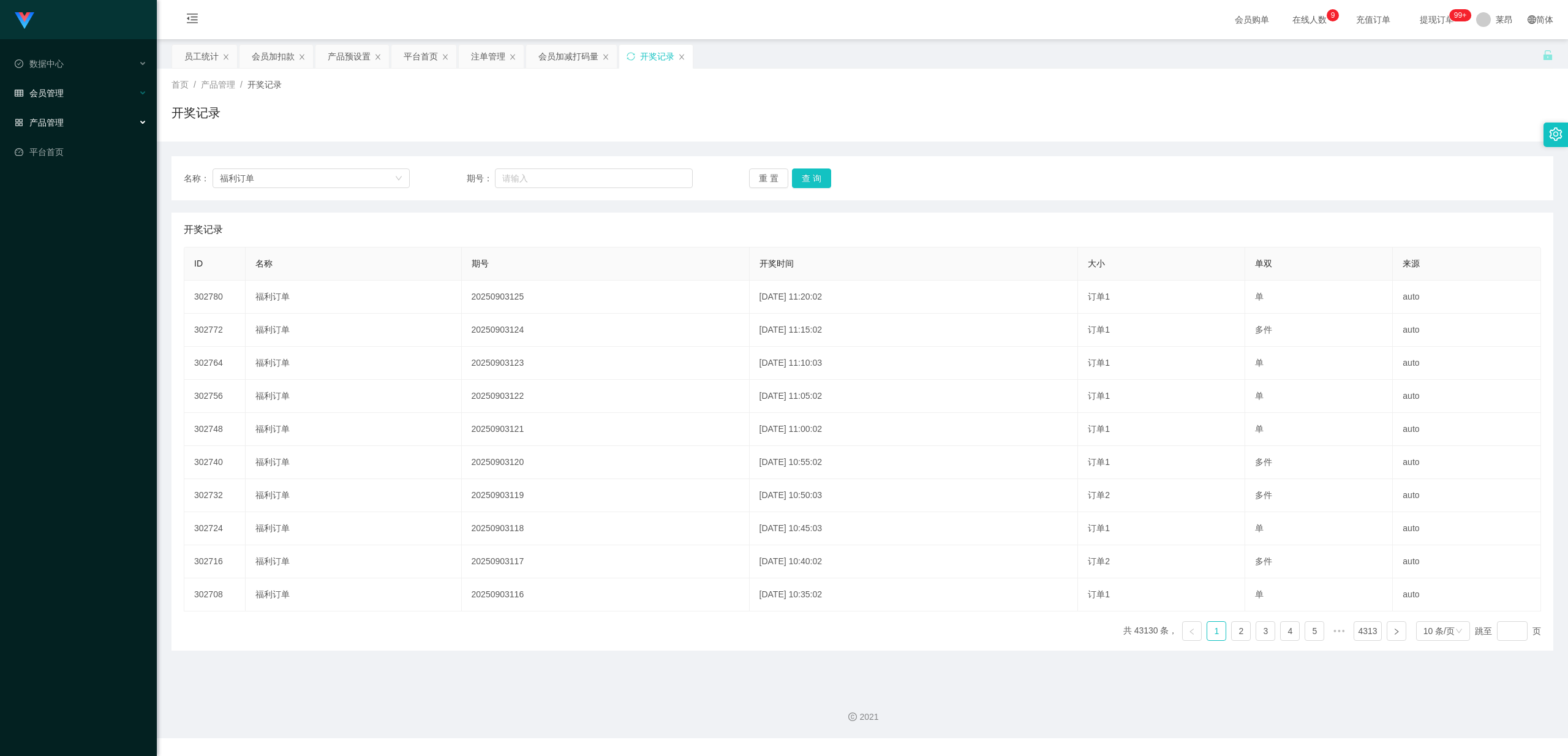
click at [64, 84] on div "会员管理" at bounding box center [78, 93] width 157 height 25
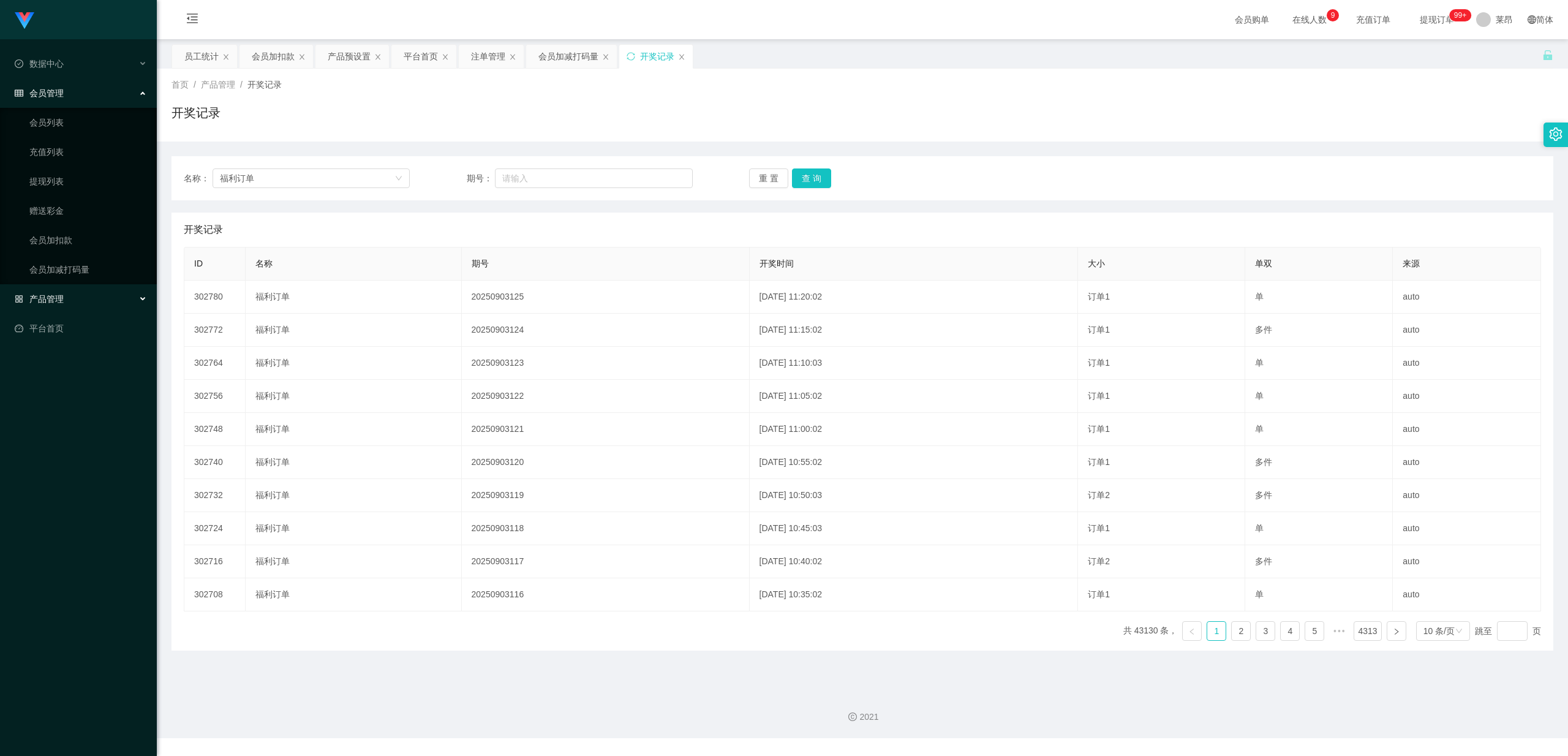
click at [99, 87] on div "会员管理" at bounding box center [78, 93] width 157 height 25
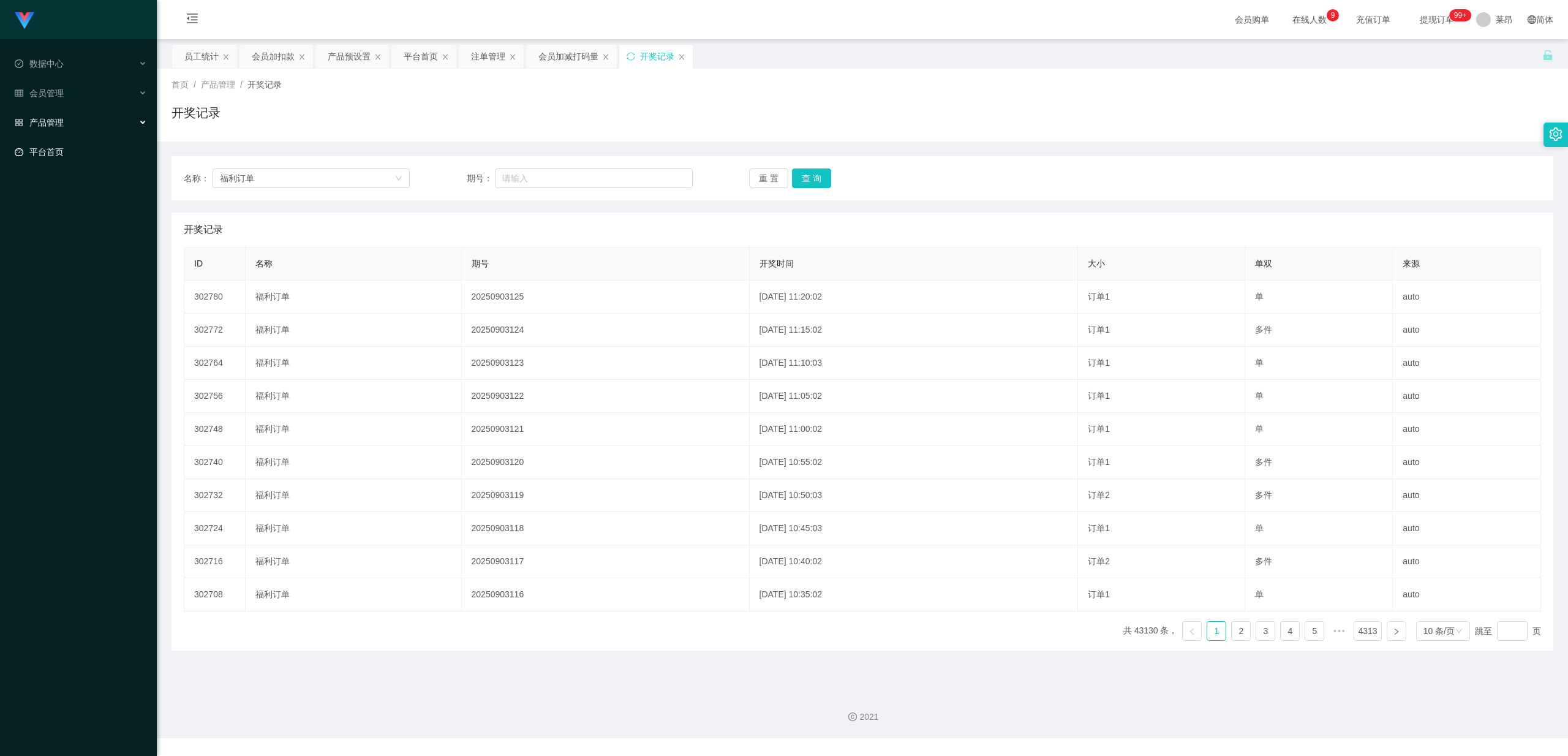
click at [89, 150] on link "平台首页" at bounding box center [80, 152] width 132 height 25
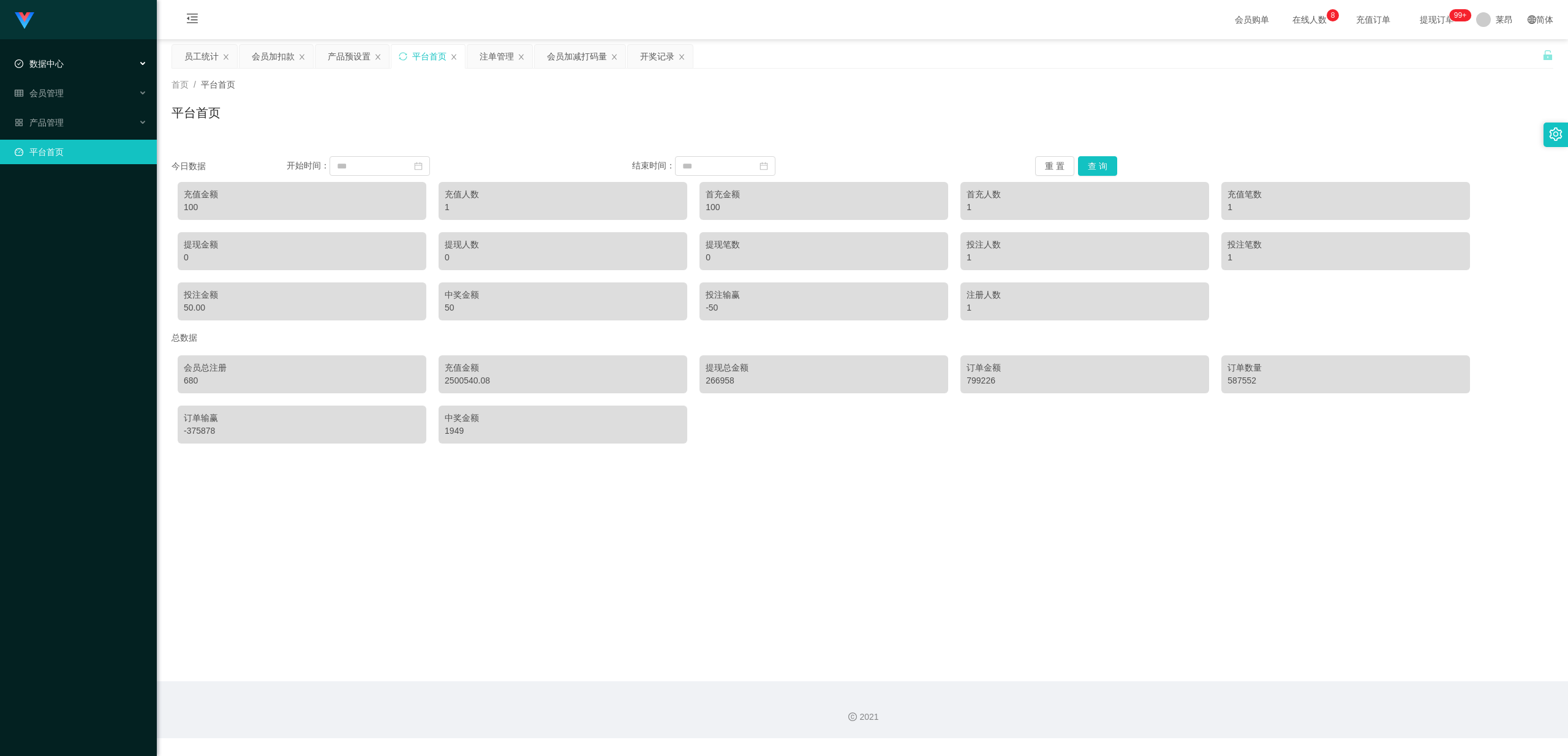
click at [70, 60] on div "数据中心" at bounding box center [78, 63] width 157 height 25
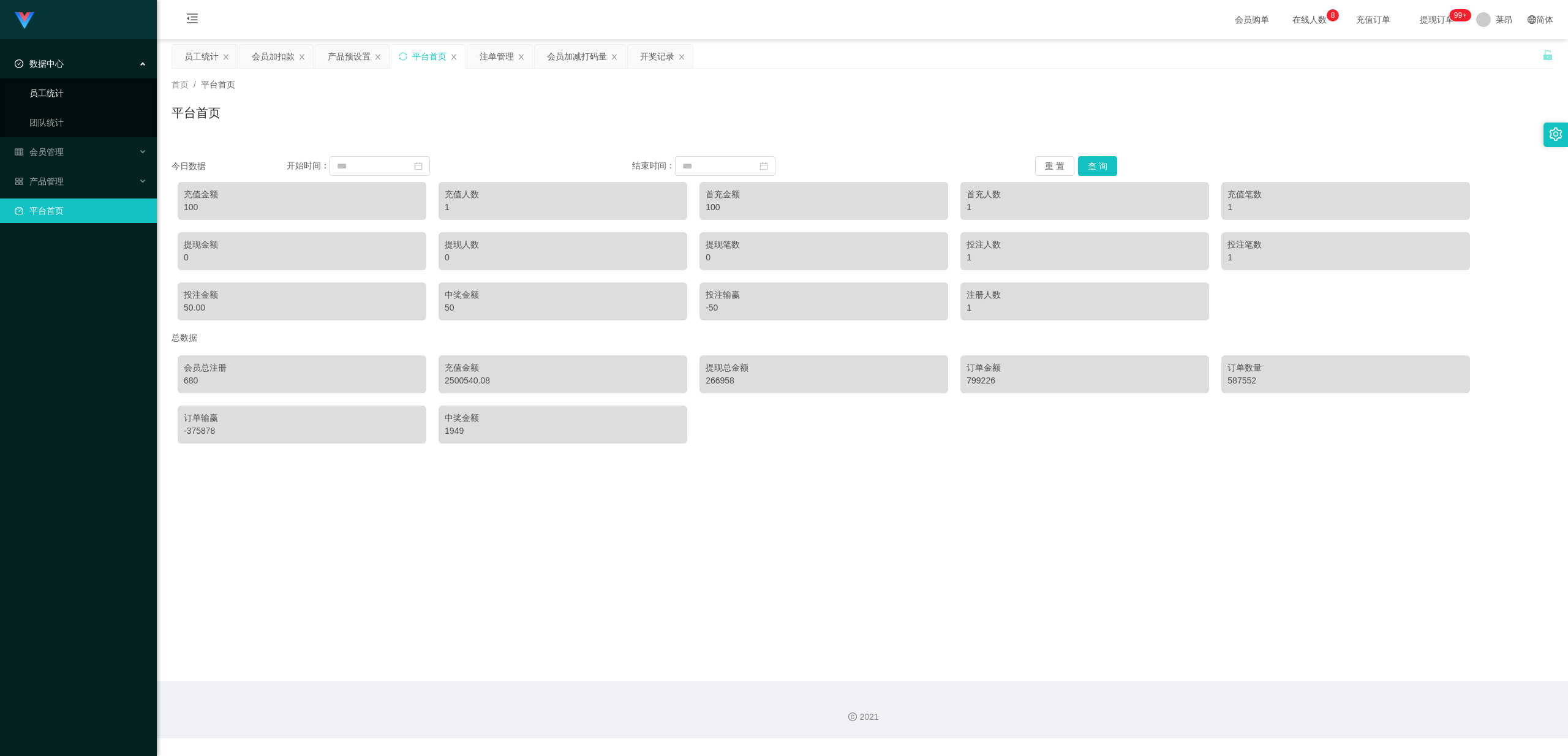
click at [72, 93] on link "员工统计" at bounding box center [88, 93] width 118 height 25
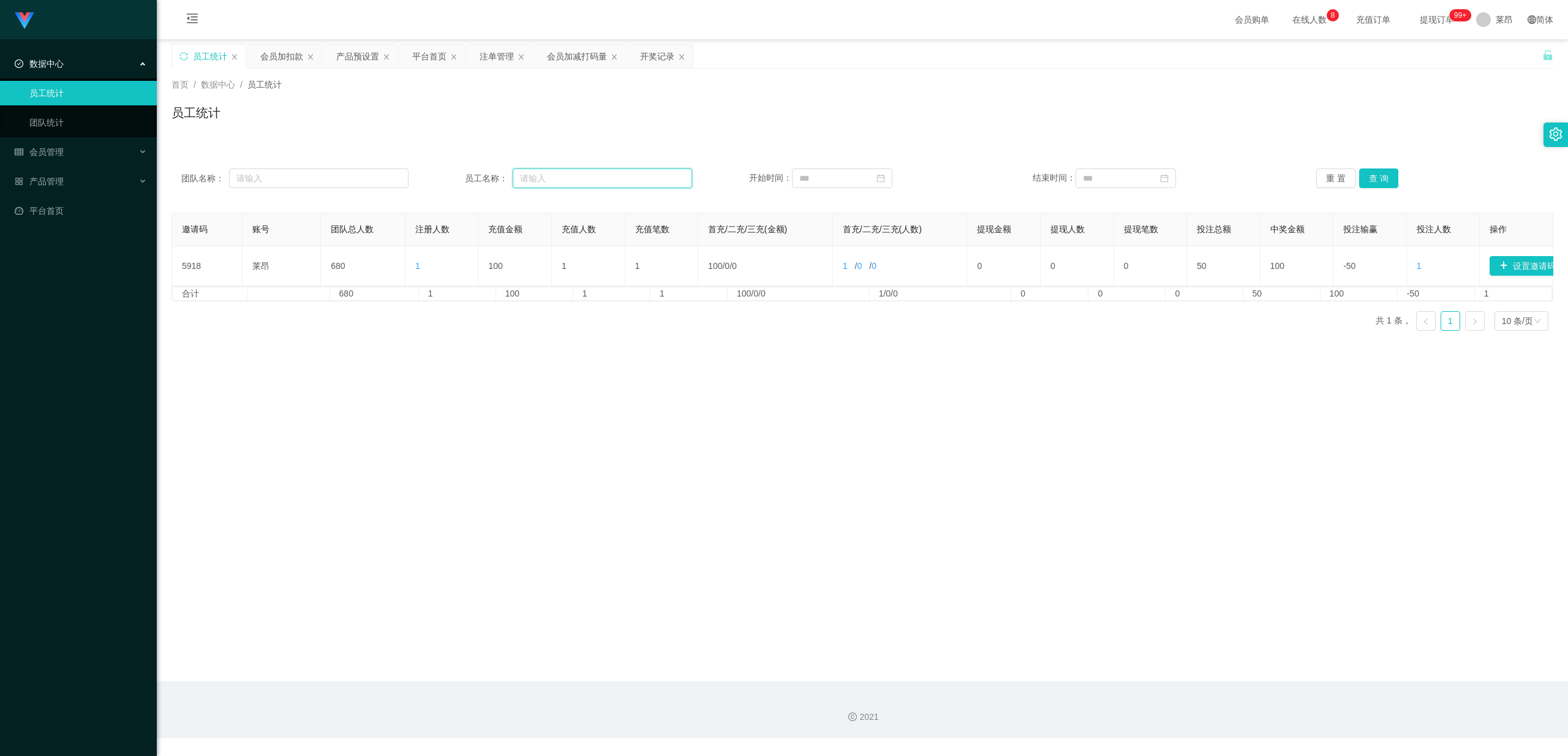
click at [607, 181] on input "text" at bounding box center [602, 178] width 180 height 20
paste input "johnsontan921"
type input "johnsontan921"
click at [91, 65] on div "数据中心" at bounding box center [78, 63] width 157 height 25
click at [58, 88] on span "会员管理" at bounding box center [39, 93] width 49 height 9
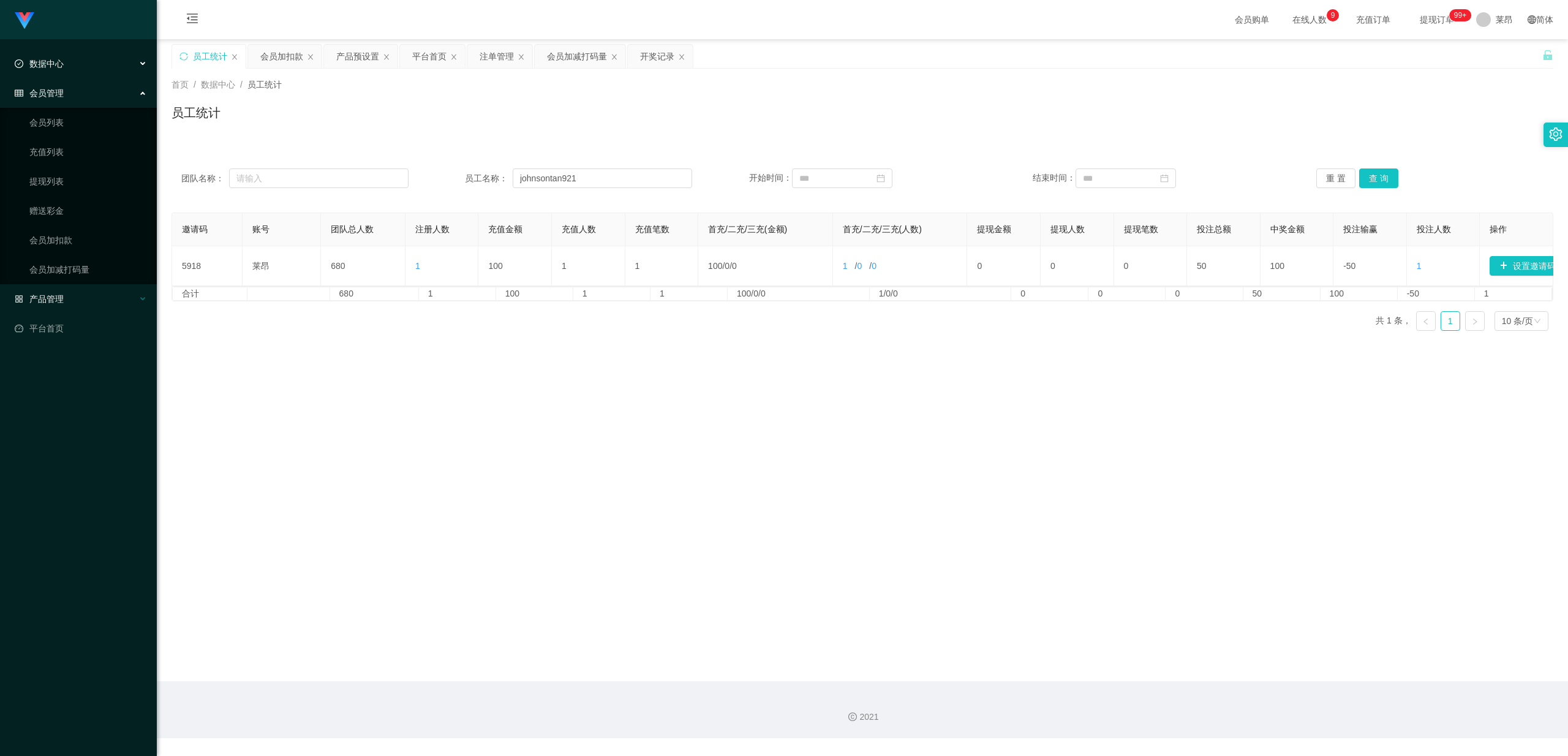
click at [76, 296] on div "产品管理" at bounding box center [78, 299] width 157 height 25
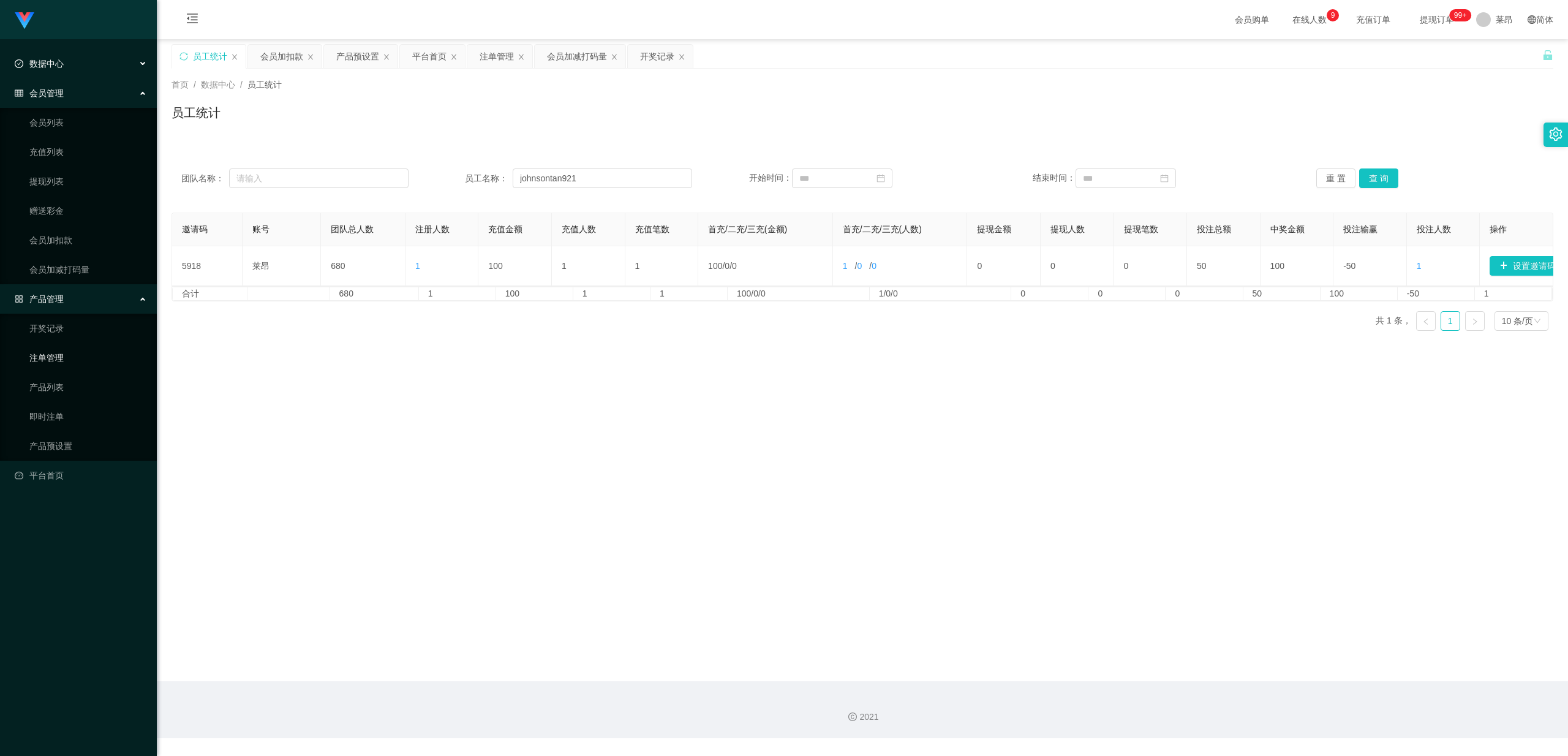
click at [89, 349] on link "注单管理" at bounding box center [88, 358] width 118 height 25
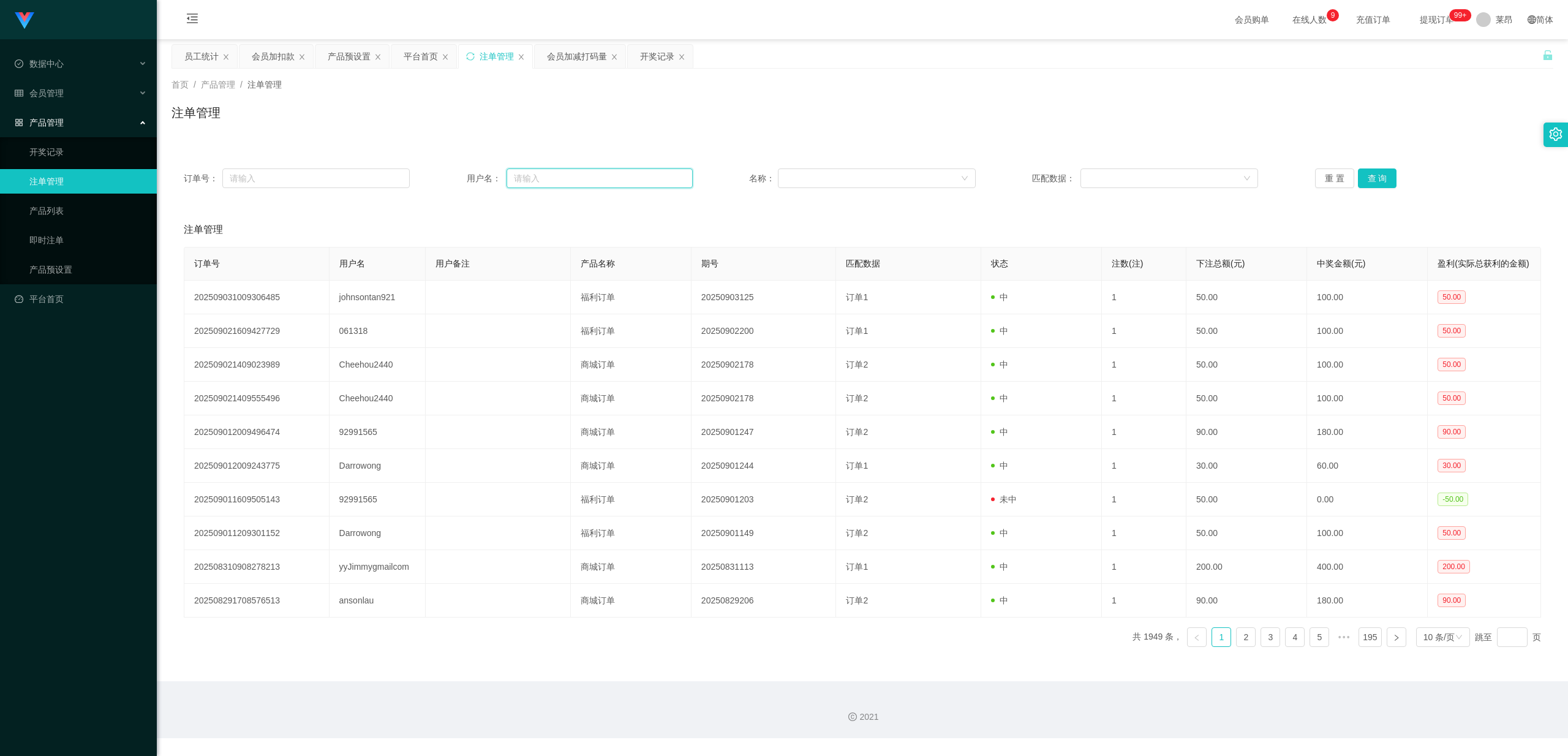
click at [611, 180] on input "text" at bounding box center [599, 178] width 186 height 20
paste input "johnsontan921"
type input "johnsontan921"
click at [576, 143] on div "订单号： 用户名： johnsontan921 名称： 匹配数据： 重 置 查 询 注单管理 订单号 用户名 用户备注 产品名称 期号 匹配数据 状态 注数(…" at bounding box center [862, 399] width 1382 height 515
click at [70, 118] on div "产品管理" at bounding box center [78, 123] width 157 height 25
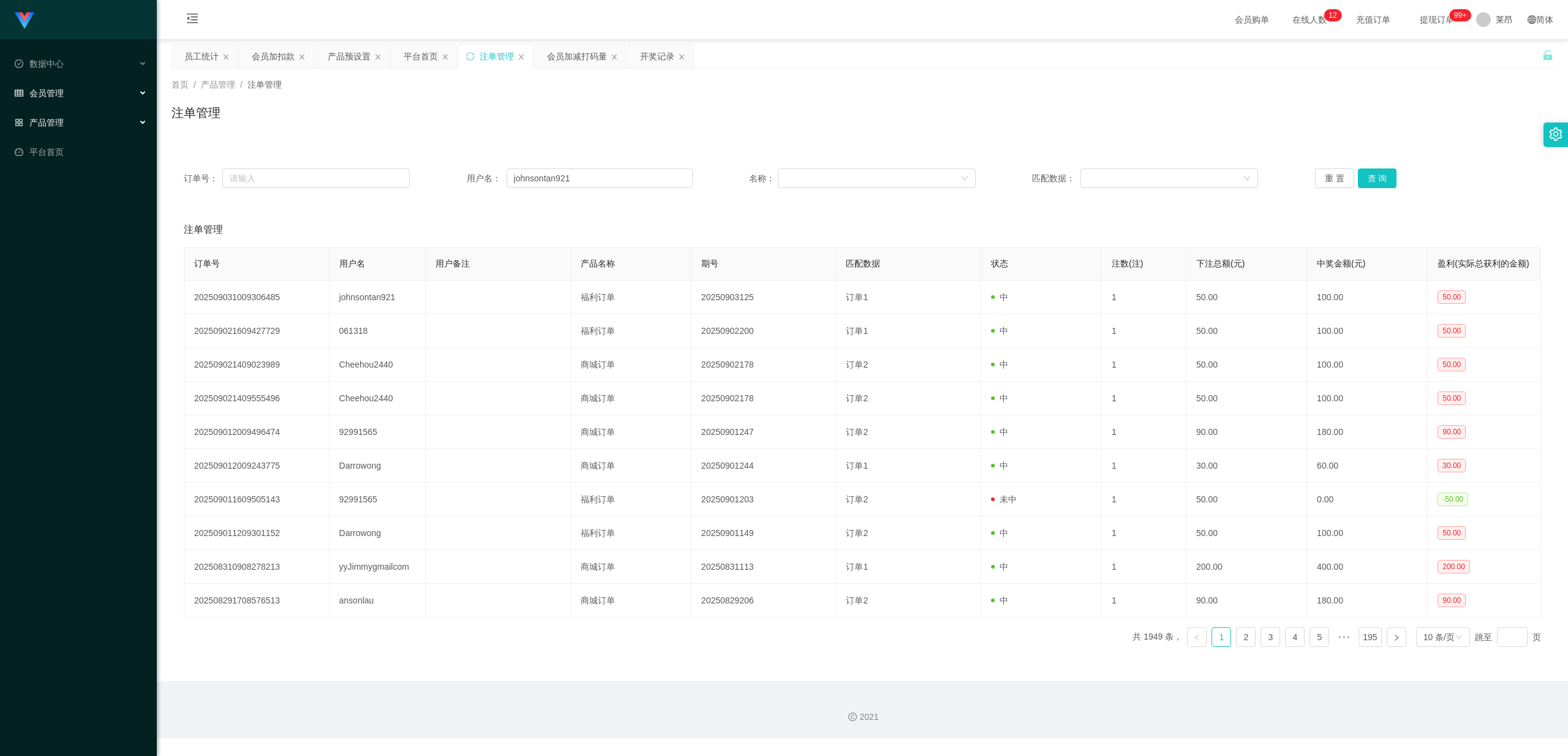
click at [77, 83] on div "会员管理" at bounding box center [78, 93] width 157 height 25
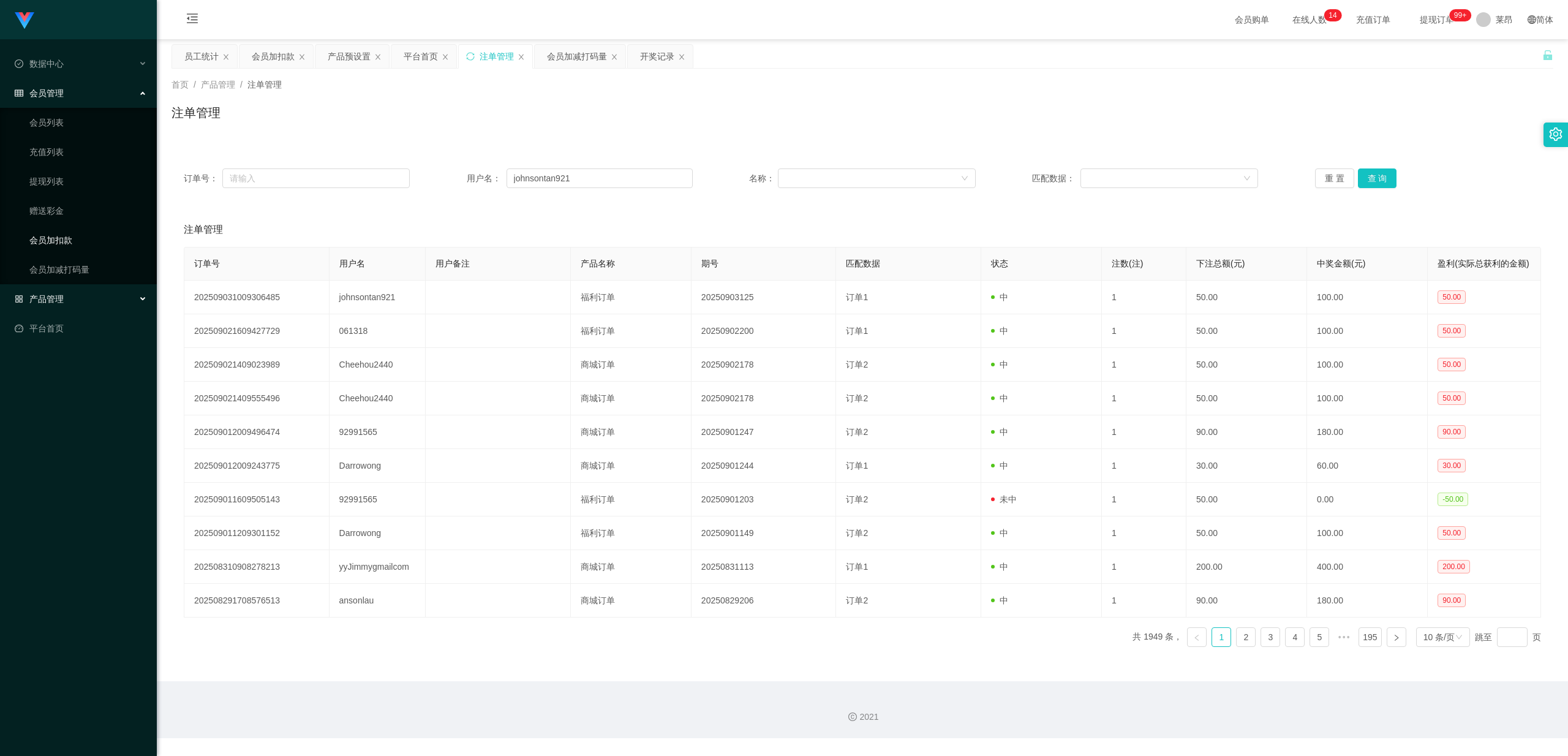
click at [66, 234] on link "会员加扣款" at bounding box center [88, 240] width 118 height 25
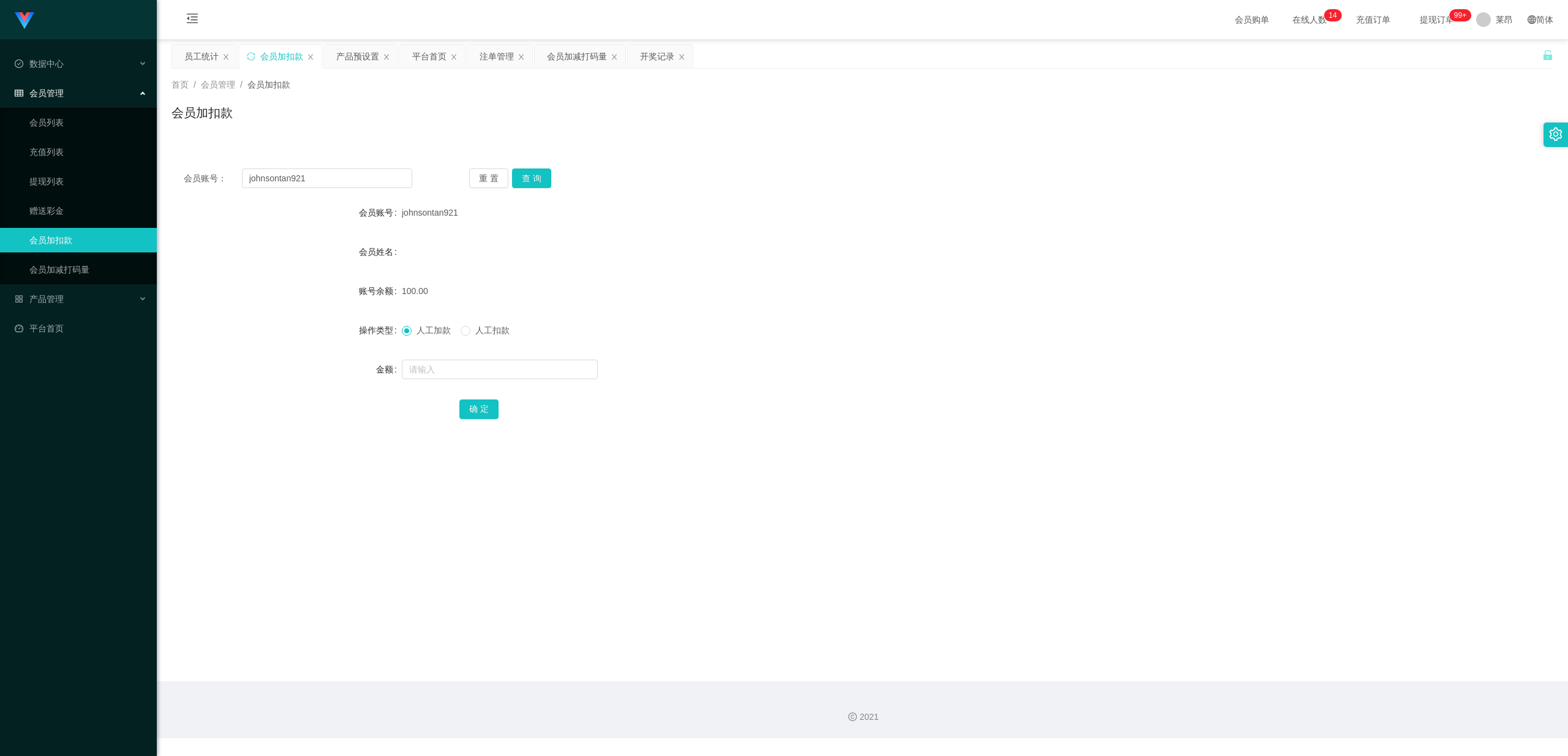
click at [477, 328] on span "人工扣款" at bounding box center [493, 330] width 44 height 9
drag, startPoint x: 341, startPoint y: 182, endPoint x: 180, endPoint y: 181, distance: 161.0
click at [180, 181] on div "会员账号： johnsontan921 重 置 查 询" at bounding box center [862, 178] width 1382 height 20
click at [537, 175] on button "查 询" at bounding box center [532, 178] width 39 height 20
click at [451, 368] on input "text" at bounding box center [500, 369] width 196 height 20
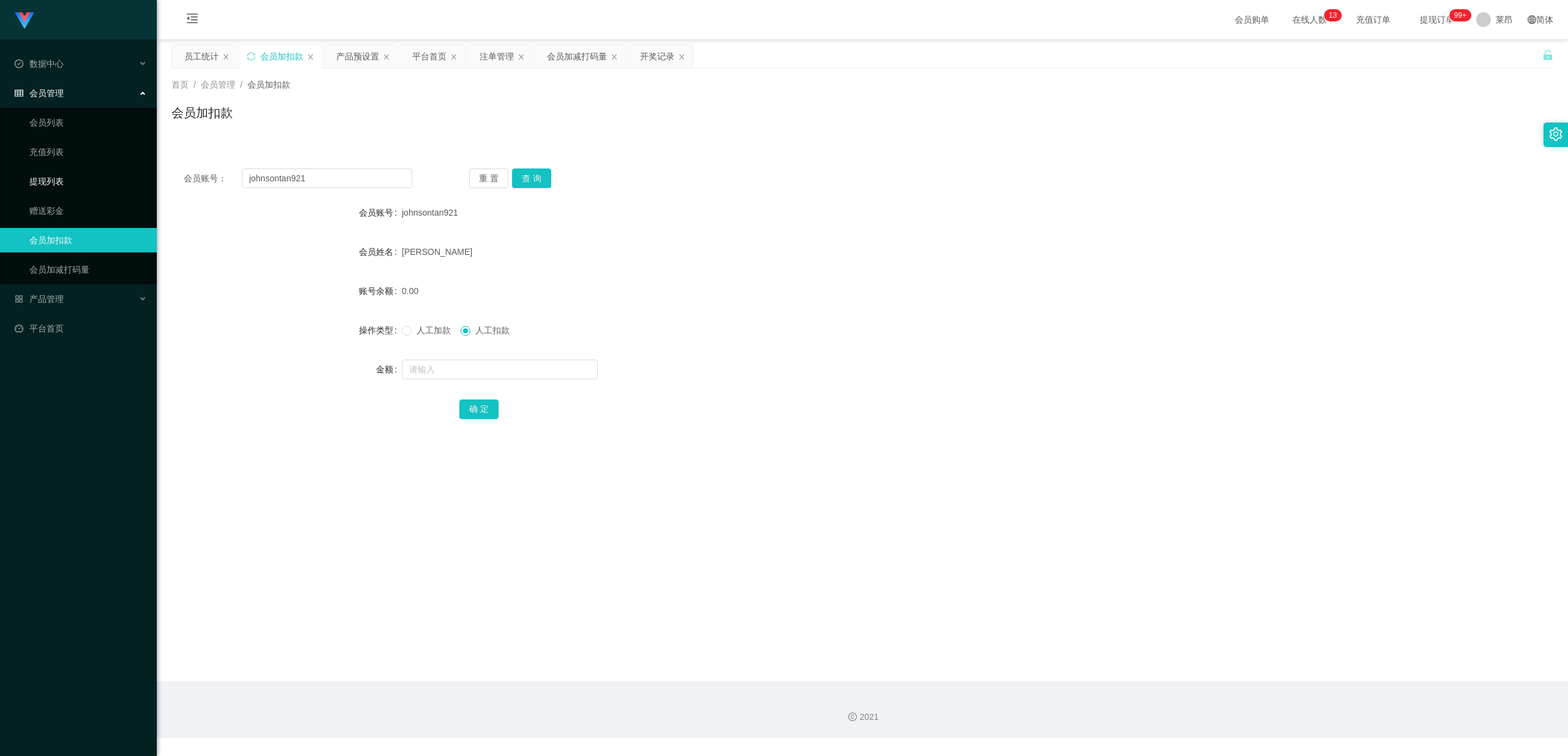
click at [89, 171] on link "提现列表" at bounding box center [88, 182] width 118 height 25
